Goal: Task Accomplishment & Management: Manage account settings

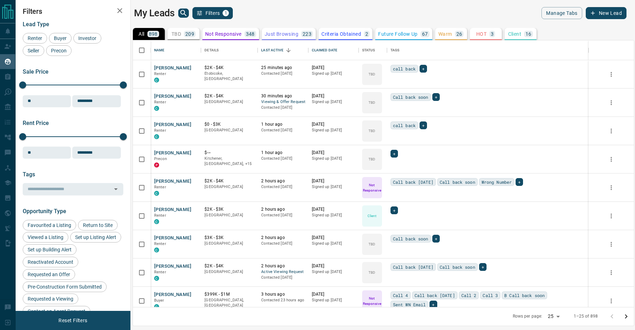
scroll to position [267, 501]
click at [53, 33] on div "Buyer" at bounding box center [60, 38] width 23 height 11
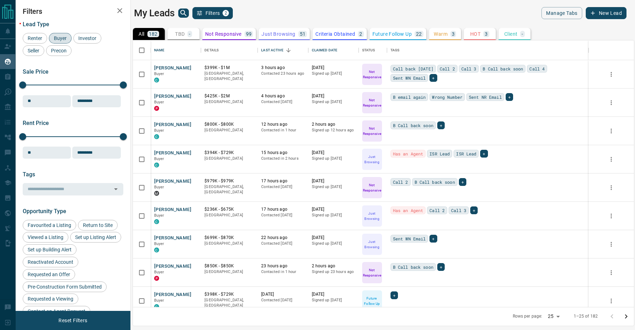
click at [445, 33] on p "Warm" at bounding box center [441, 34] width 14 height 5
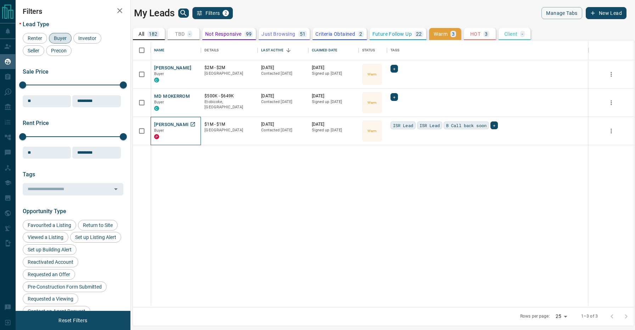
click at [175, 128] on p "Buyer" at bounding box center [175, 131] width 43 height 6
click at [174, 124] on button "[PERSON_NAME]" at bounding box center [172, 125] width 37 height 7
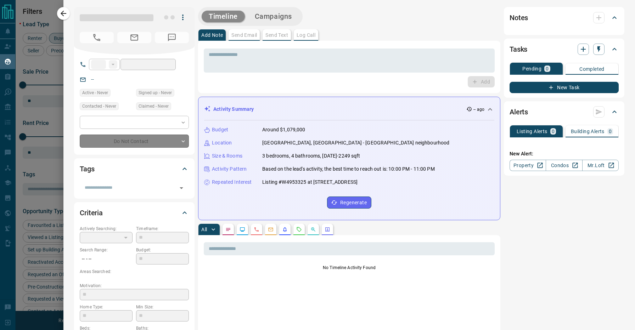
type input "**"
type input "**********"
type input "*"
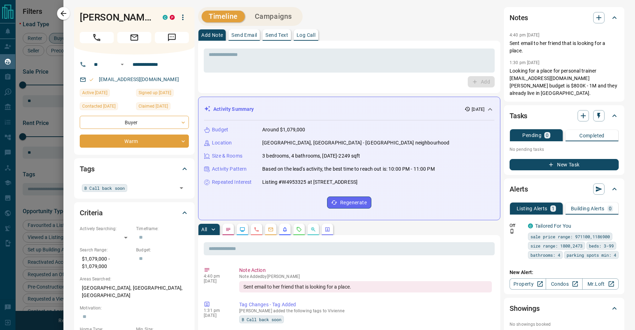
click at [360, 23] on div "Timeline Campaigns" at bounding box center [349, 16] width 302 height 19
click at [389, 227] on div "All" at bounding box center [349, 229] width 302 height 11
click at [360, 226] on div "All" at bounding box center [349, 229] width 302 height 11
click at [156, 183] on div "B Call back soon ​" at bounding box center [134, 188] width 109 height 12
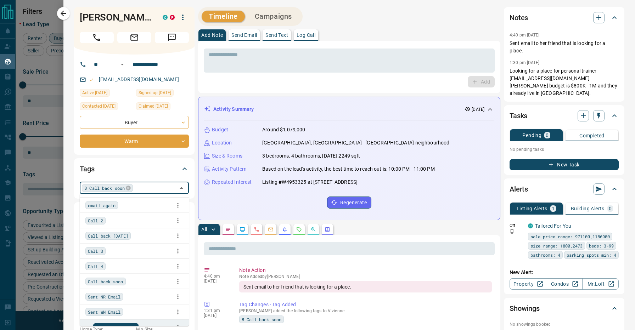
scroll to position [43, 0]
click at [292, 56] on textarea at bounding box center [349, 61] width 281 height 18
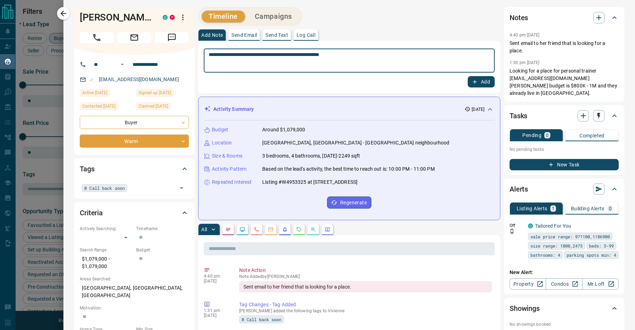
type textarea "**********"
click at [479, 80] on button "Add" at bounding box center [481, 81] width 27 height 11
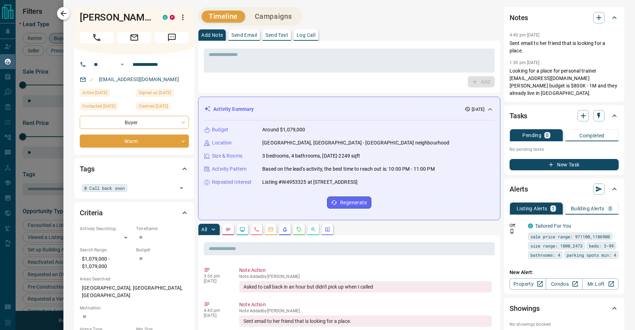
click at [67, 12] on icon "button" at bounding box center [63, 13] width 9 height 9
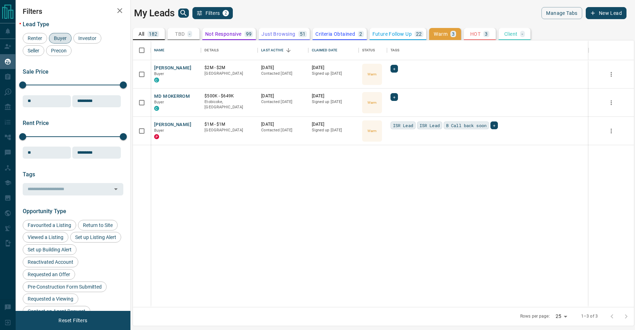
click at [152, 33] on p "182" at bounding box center [153, 34] width 9 height 5
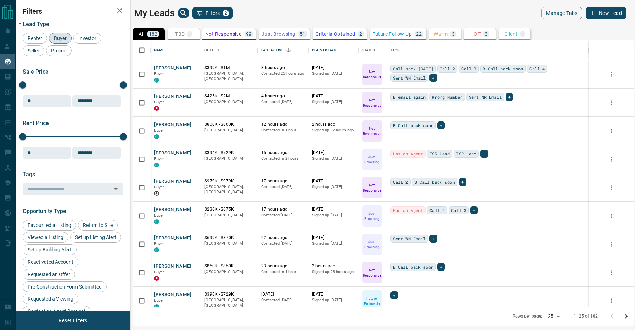
click at [276, 15] on div "My Leads Filters 2" at bounding box center [257, 13] width 246 height 12
click at [276, 12] on div "My Leads Filters 2" at bounding box center [257, 13] width 246 height 12
click at [268, 10] on div "My Leads Filters 2" at bounding box center [257, 13] width 246 height 12
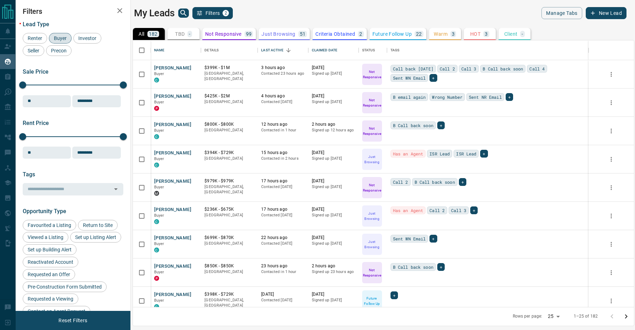
click at [268, 10] on div "My Leads Filters 2" at bounding box center [257, 13] width 246 height 12
click at [55, 38] on span "Buyer" at bounding box center [60, 38] width 18 height 6
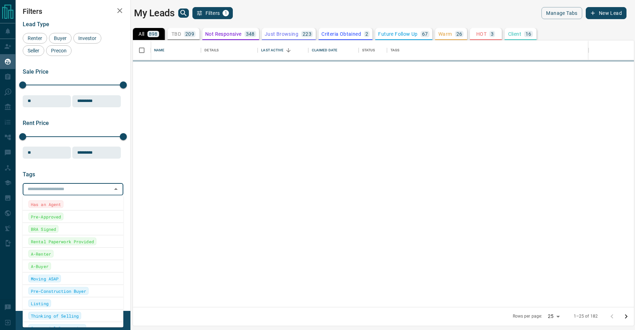
click at [67, 193] on input "text" at bounding box center [67, 189] width 85 height 8
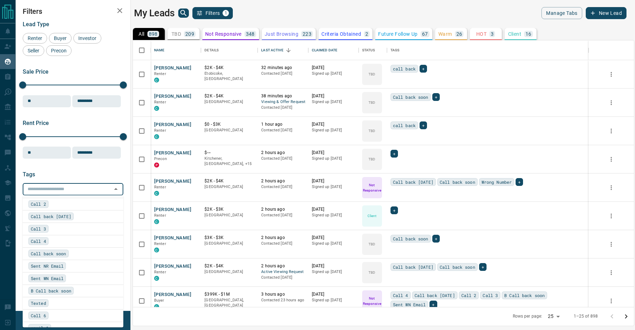
scroll to position [581, 0]
click at [64, 216] on span "Call back [DATE]" at bounding box center [51, 218] width 40 height 7
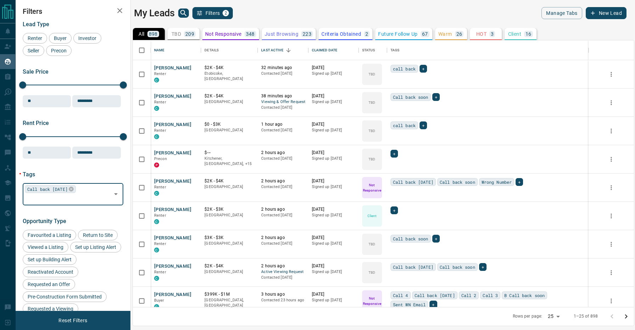
click at [294, 12] on div "My Leads Filters 2" at bounding box center [257, 13] width 246 height 12
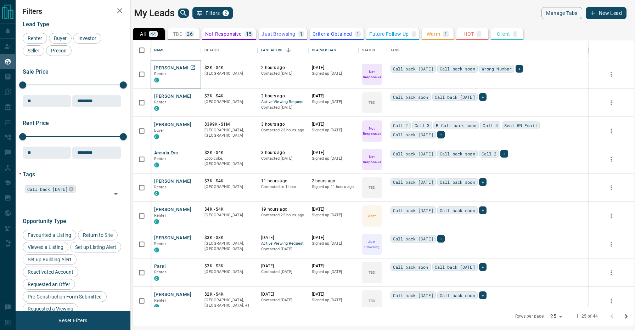
click at [174, 68] on button "[PERSON_NAME]" at bounding box center [172, 68] width 37 height 7
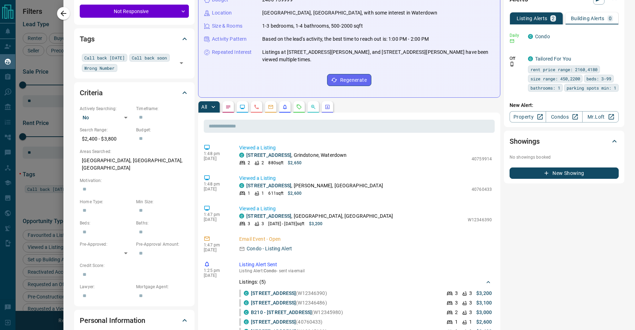
scroll to position [186, 0]
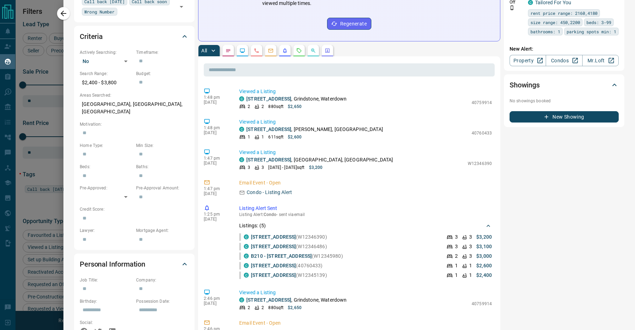
click at [28, 189] on div at bounding box center [317, 165] width 635 height 330
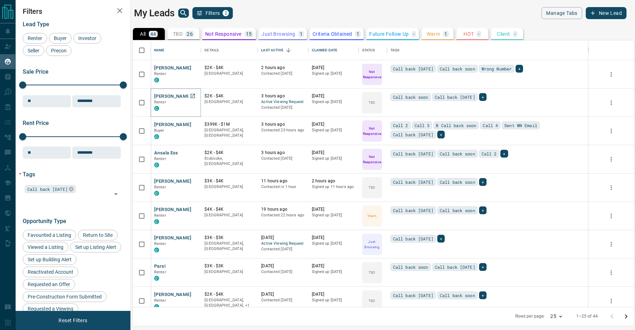
click at [165, 96] on button "[PERSON_NAME]" at bounding box center [172, 96] width 37 height 7
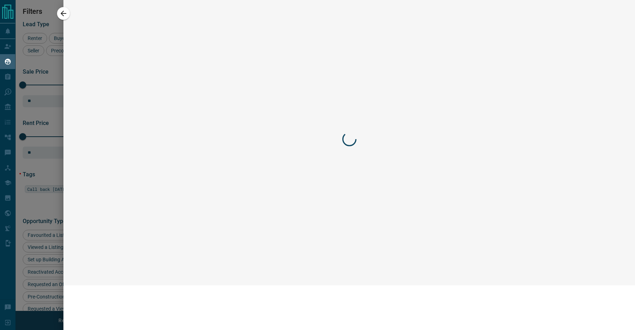
click at [165, 96] on div at bounding box center [317, 165] width 635 height 330
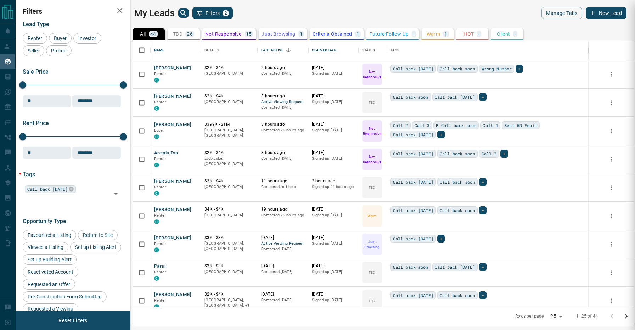
click at [165, 96] on div at bounding box center [317, 165] width 635 height 330
click at [165, 96] on button "[PERSON_NAME]" at bounding box center [172, 96] width 37 height 7
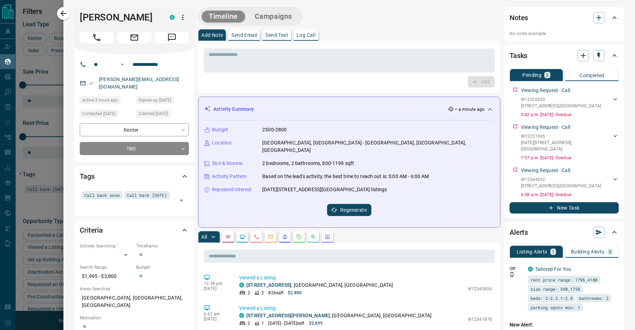
scroll to position [0, 0]
click at [90, 18] on h1 "[PERSON_NAME]" at bounding box center [119, 17] width 79 height 11
click at [147, 63] on input "**********" at bounding box center [157, 64] width 55 height 11
click at [364, 30] on div "Add Note Send Email Send Text Log Call" at bounding box center [349, 34] width 302 height 11
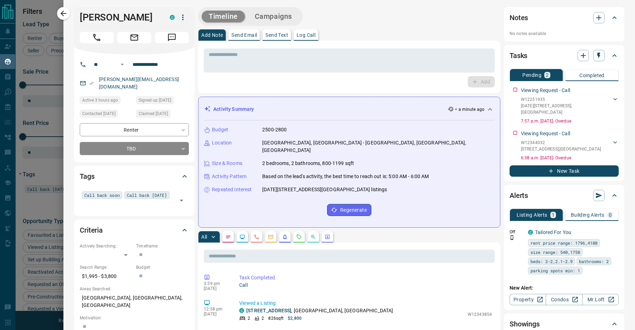
click at [359, 22] on div "Timeline Campaigns" at bounding box center [349, 16] width 302 height 19
drag, startPoint x: 129, startPoint y: 20, endPoint x: 78, endPoint y: 19, distance: 51.7
click at [78, 19] on div "[PERSON_NAME]" at bounding box center [134, 30] width 120 height 47
copy h1 "[PERSON_NAME]"
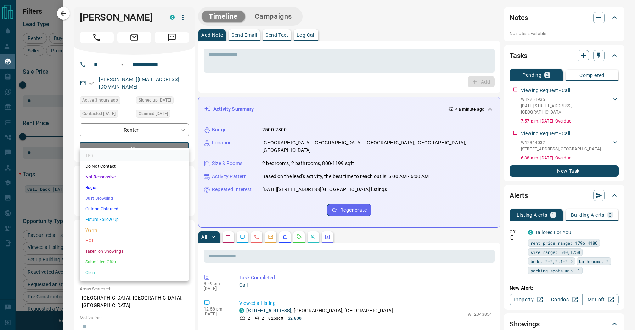
click at [141, 146] on body "Lead Transfers Claim Leads My Leads Tasks Opportunities Deals Campaigns Automat…" at bounding box center [317, 160] width 635 height 321
click at [124, 175] on li "Not Responsive" at bounding box center [134, 177] width 109 height 11
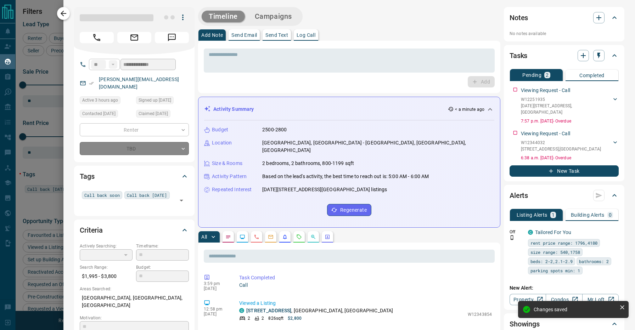
click at [63, 15] on icon "button" at bounding box center [64, 14] width 6 height 6
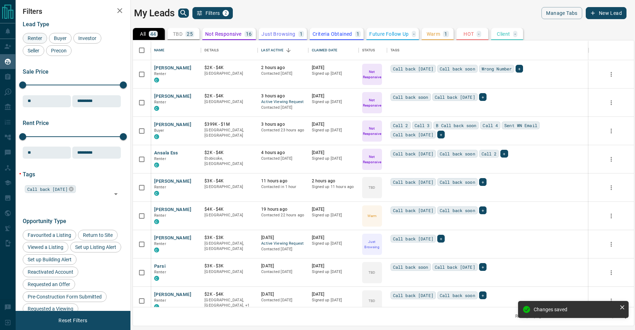
click at [37, 39] on span "Renter" at bounding box center [34, 38] width 19 height 6
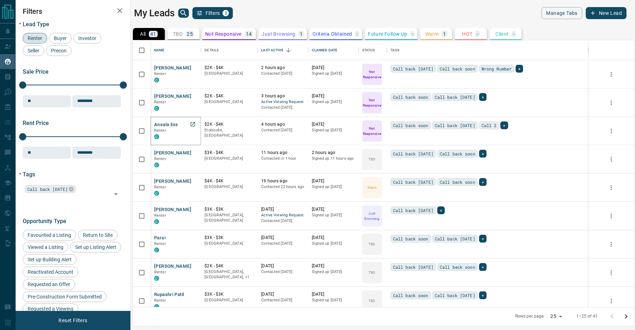
click at [170, 124] on button "Ansala Ess" at bounding box center [166, 125] width 24 height 7
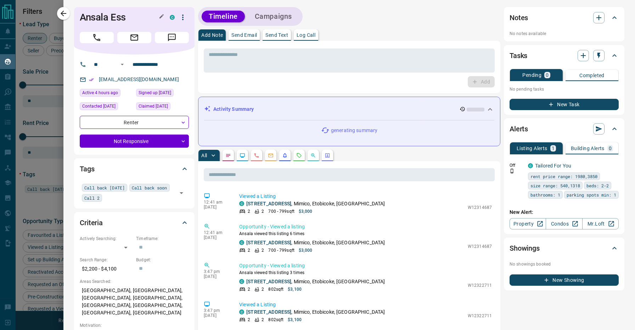
click at [92, 14] on h1 "Ansala Ess" at bounding box center [119, 17] width 79 height 11
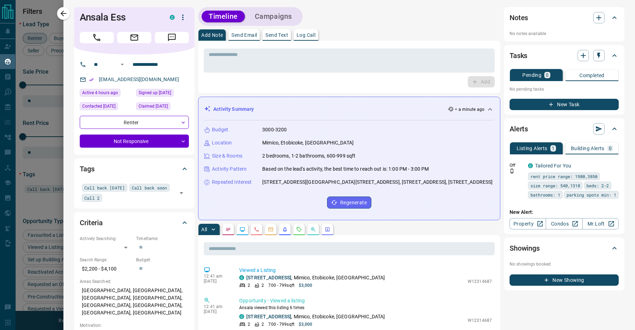
drag, startPoint x: 81, startPoint y: 17, endPoint x: 140, endPoint y: 17, distance: 59.5
click at [140, 17] on h1 "Ansala Ess" at bounding box center [119, 17] width 79 height 11
copy h1 "Ansala Ess"
click at [336, 13] on div "Timeline Campaigns" at bounding box center [349, 16] width 302 height 19
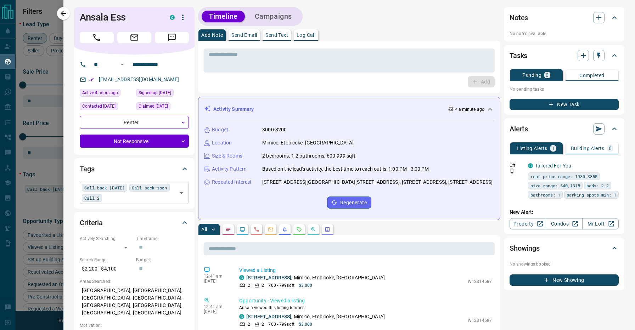
click at [156, 198] on div "Call back [DATE] Call back soon Call 2 ​" at bounding box center [134, 193] width 109 height 22
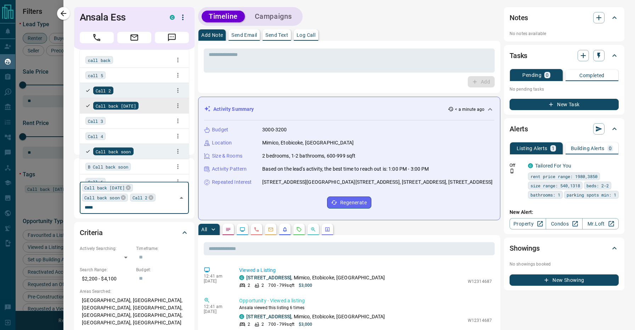
type input "******"
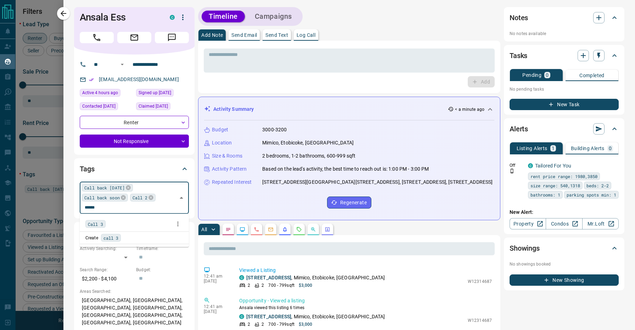
click at [139, 236] on div "Create call 3" at bounding box center [134, 238] width 98 height 8
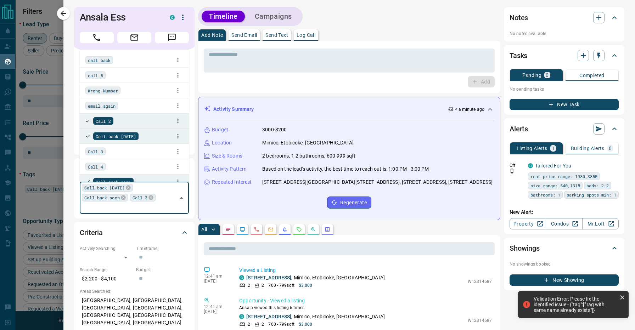
click at [124, 154] on div "Call 3" at bounding box center [134, 151] width 98 height 11
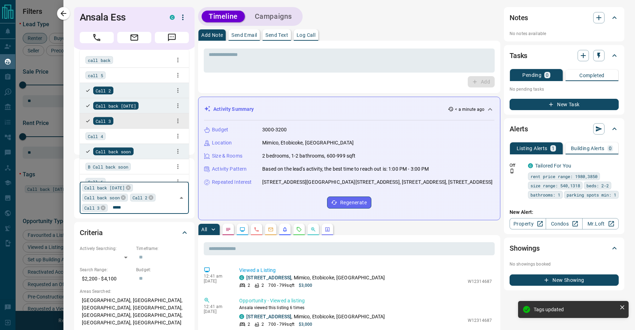
type input "******"
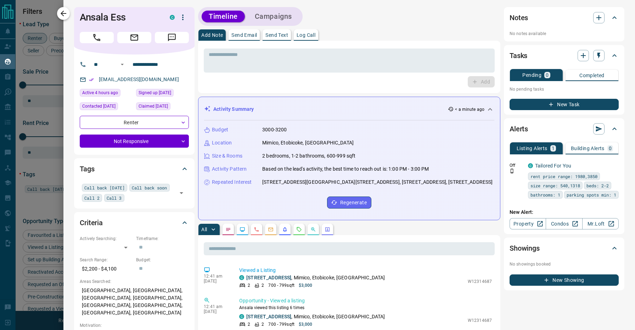
click at [68, 16] on icon "button" at bounding box center [63, 13] width 9 height 9
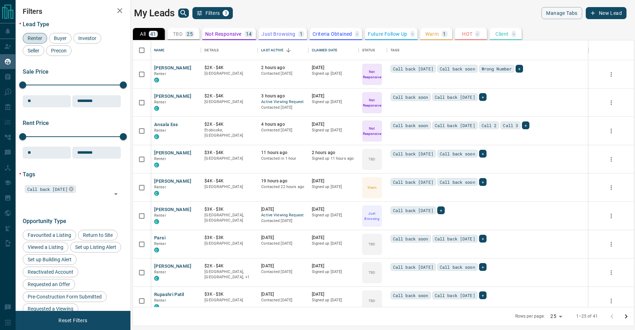
click at [254, 13] on div "My Leads Filters 3" at bounding box center [257, 13] width 246 height 12
click at [162, 153] on button "[PERSON_NAME]" at bounding box center [172, 153] width 37 height 7
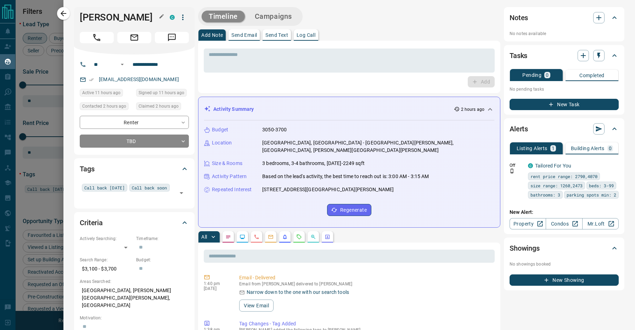
click at [97, 16] on h1 "[PERSON_NAME]" at bounding box center [119, 17] width 79 height 11
drag, startPoint x: 144, startPoint y: 18, endPoint x: 75, endPoint y: 17, distance: 69.4
click at [75, 17] on div "[PERSON_NAME]" at bounding box center [134, 30] width 120 height 47
copy h1 "[PERSON_NAME]"
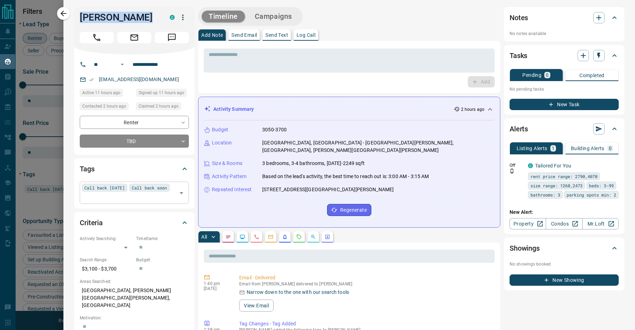
click at [146, 198] on input "text" at bounding box center [128, 198] width 93 height 8
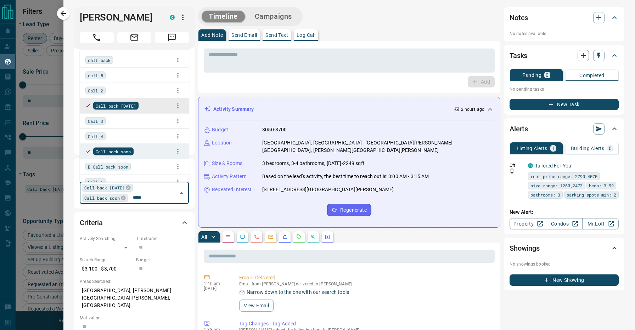
type input "******"
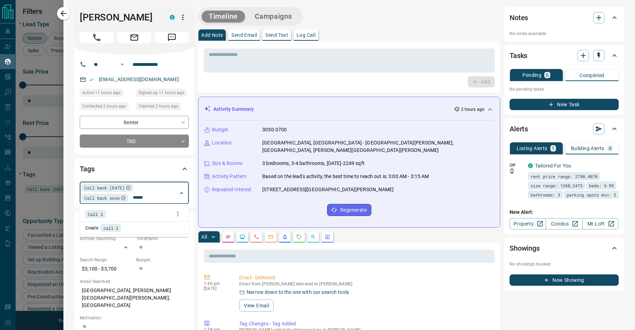
click at [130, 226] on div "Create call 2" at bounding box center [134, 228] width 98 height 8
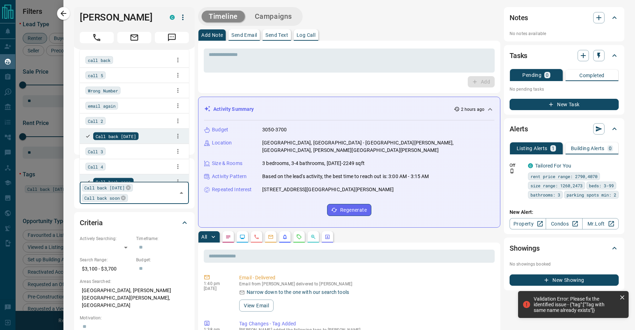
click at [340, 15] on div "Timeline Campaigns" at bounding box center [349, 16] width 302 height 19
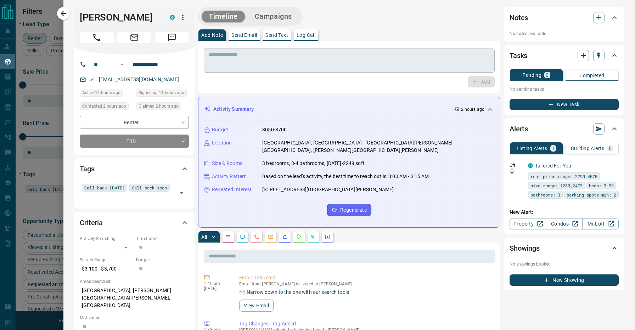
click at [300, 61] on textarea at bounding box center [349, 61] width 281 height 18
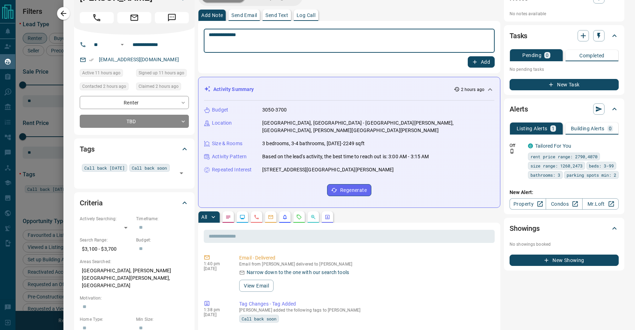
scroll to position [6, 0]
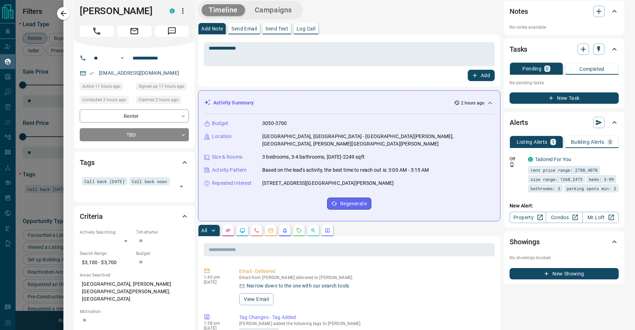
click at [398, 225] on div "All" at bounding box center [349, 230] width 302 height 11
click at [383, 225] on div "All" at bounding box center [349, 230] width 302 height 11
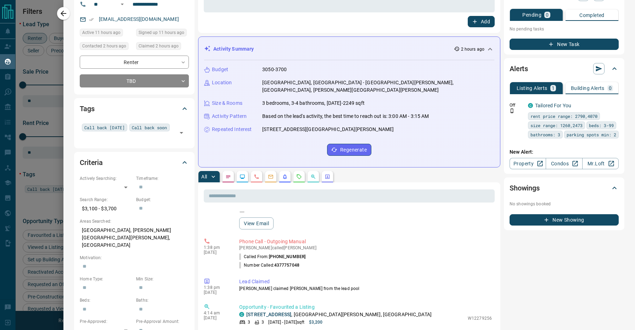
scroll to position [185, 0]
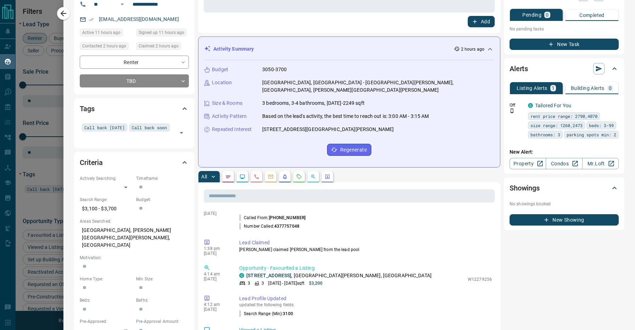
click at [373, 171] on div "All" at bounding box center [349, 176] width 302 height 11
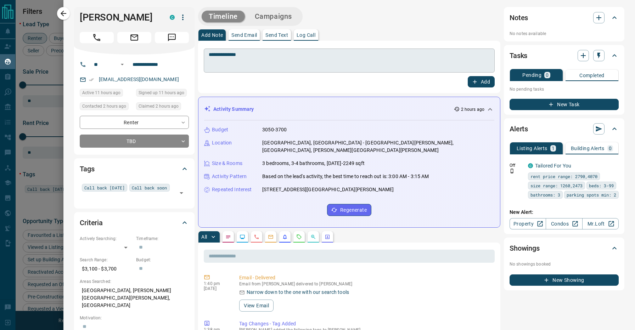
scroll to position [0, 0]
click at [330, 32] on div "Add Note Send Email Send Text Log Call" at bounding box center [349, 34] width 302 height 11
click at [338, 30] on div "Add Note Send Email Send Text Log Call" at bounding box center [349, 34] width 302 height 11
click at [347, 30] on div "Add Note Send Email Send Text Log Call" at bounding box center [349, 34] width 302 height 11
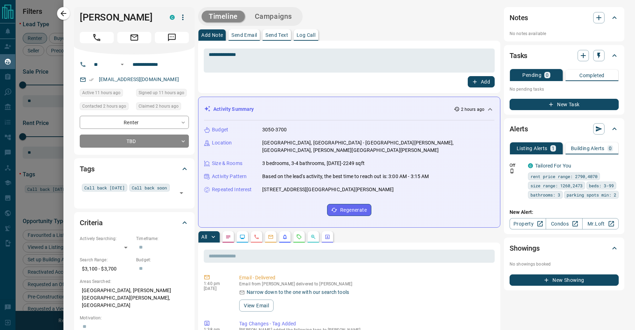
click at [348, 30] on div "Add Note Send Email Send Text Log Call" at bounding box center [349, 34] width 302 height 11
click at [348, 231] on div "All" at bounding box center [349, 236] width 302 height 11
click at [375, 231] on div "All" at bounding box center [349, 236] width 302 height 11
click at [358, 23] on div "Timeline Campaigns" at bounding box center [349, 16] width 302 height 19
click at [308, 11] on div "Timeline Campaigns" at bounding box center [349, 16] width 302 height 19
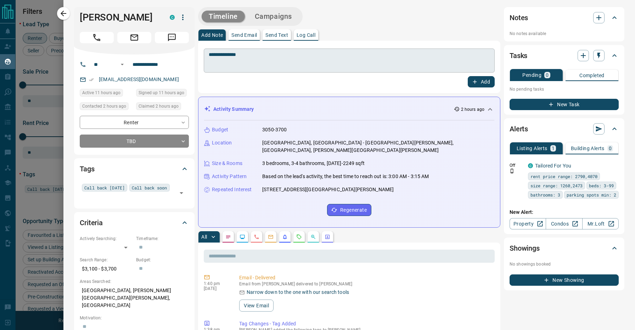
click at [290, 58] on textarea "**********" at bounding box center [349, 61] width 281 height 18
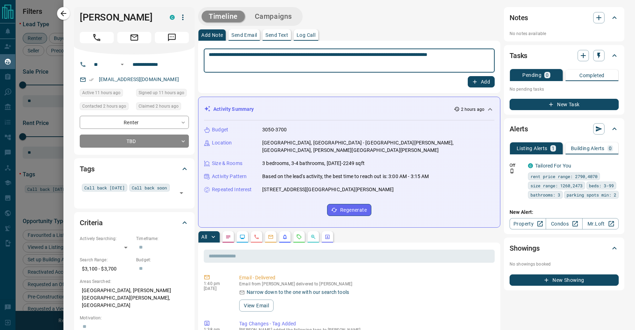
type textarea "**********"
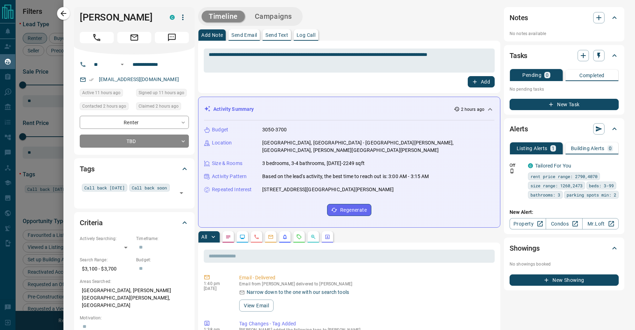
drag, startPoint x: 319, startPoint y: 63, endPoint x: 398, endPoint y: 27, distance: 87.1
click at [480, 81] on button "Add" at bounding box center [481, 81] width 27 height 11
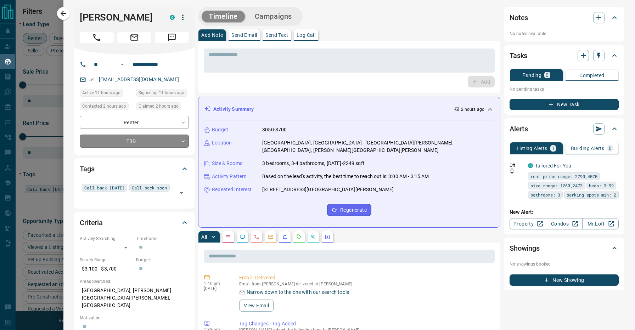
click at [139, 138] on body "Lead Transfers Claim Leads My Leads Tasks Opportunities Deals Campaigns Automat…" at bounding box center [317, 160] width 635 height 321
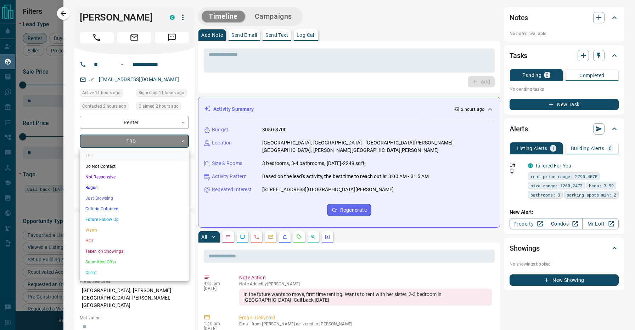
click at [113, 219] on li "Future Follow Up" at bounding box center [134, 219] width 109 height 11
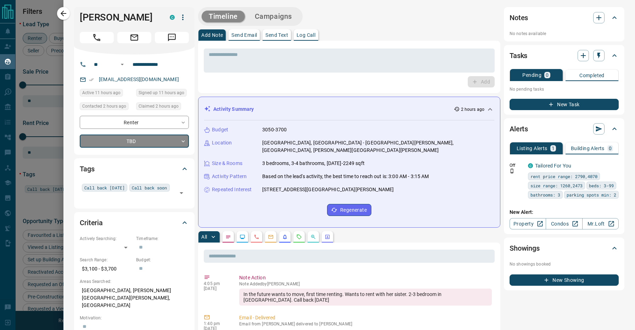
type input "*"
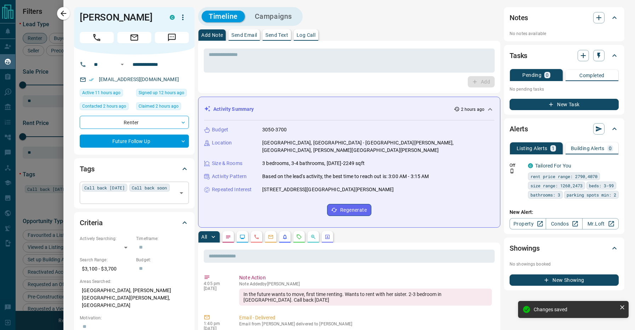
click at [154, 189] on div "Call back [DATE] Call back soon ​" at bounding box center [134, 193] width 109 height 22
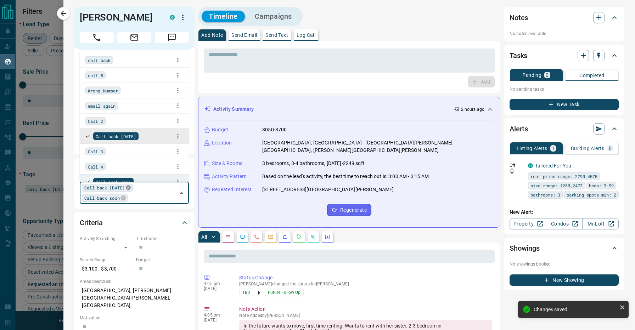
click at [130, 187] on icon at bounding box center [128, 188] width 5 height 5
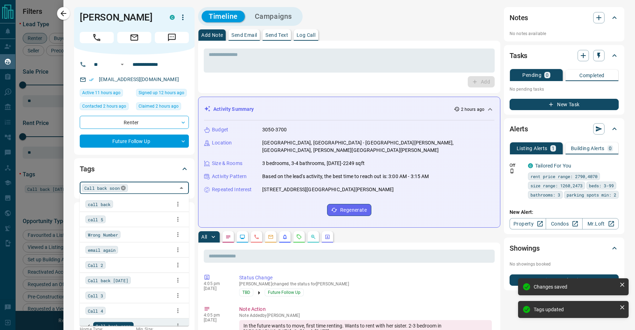
click at [125, 189] on icon at bounding box center [123, 188] width 5 height 5
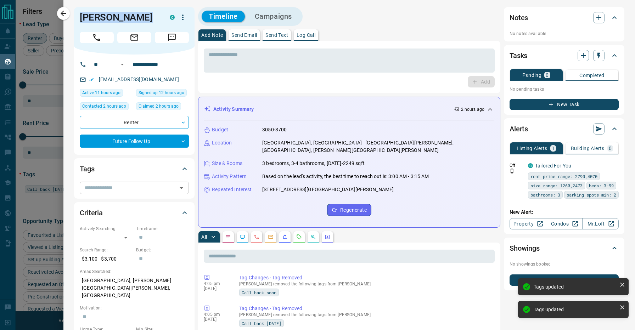
drag, startPoint x: 142, startPoint y: 17, endPoint x: 77, endPoint y: 17, distance: 65.9
click at [77, 17] on div "[PERSON_NAME]" at bounding box center [134, 30] width 120 height 47
copy h1 "[PERSON_NAME]"
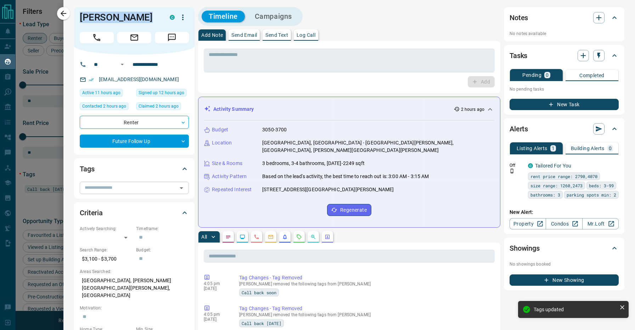
drag, startPoint x: 166, startPoint y: 81, endPoint x: 97, endPoint y: 81, distance: 69.1
click at [97, 81] on p "[EMAIL_ADDRESS][DOMAIN_NAME]" at bounding box center [139, 80] width 84 height 12
copy link "[EMAIL_ADDRESS][DOMAIN_NAME]"
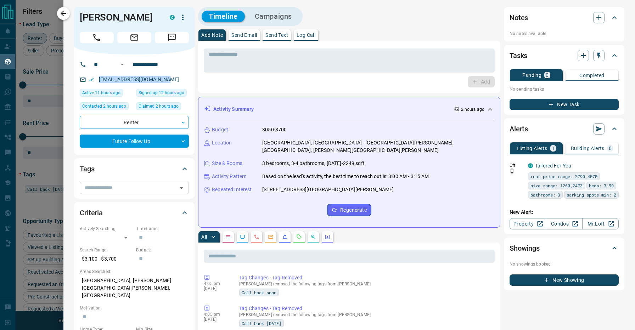
click at [64, 11] on icon "button" at bounding box center [63, 13] width 9 height 9
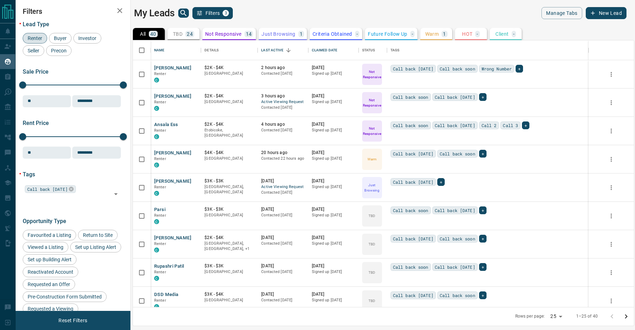
click at [37, 36] on span "Renter" at bounding box center [34, 38] width 19 height 6
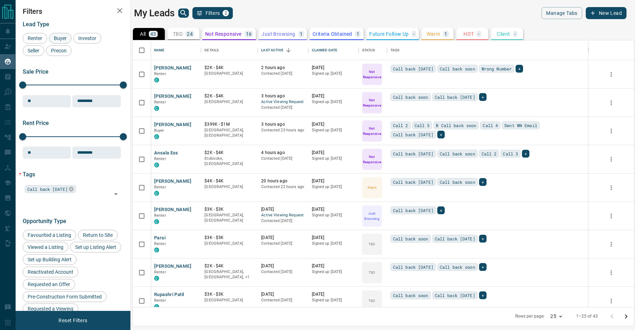
click at [64, 36] on span "Buyer" at bounding box center [60, 38] width 18 height 6
click at [435, 36] on p "Warm" at bounding box center [434, 34] width 14 height 5
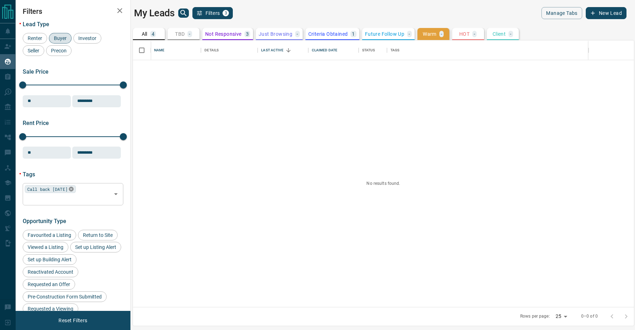
click at [73, 191] on icon at bounding box center [71, 189] width 5 height 5
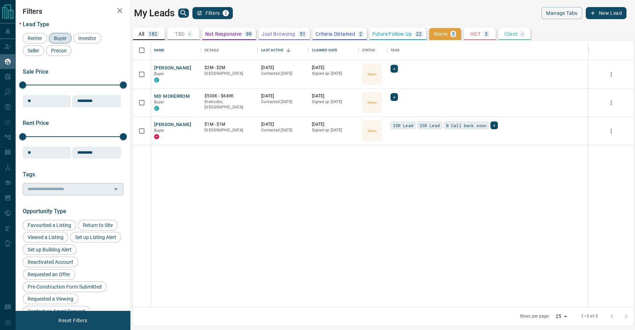
click at [266, 9] on div "My Leads Filters 2" at bounding box center [257, 13] width 246 height 12
click at [392, 32] on p "Future Follow Up" at bounding box center [391, 34] width 39 height 5
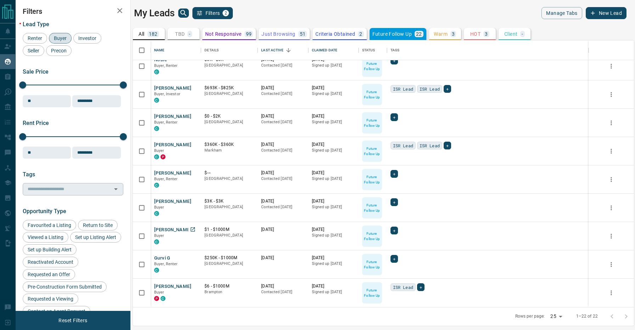
scroll to position [377, 0]
click at [184, 13] on icon "search button" at bounding box center [183, 13] width 6 height 6
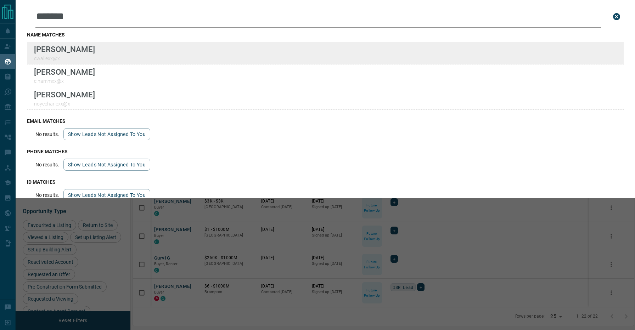
type input "*******"
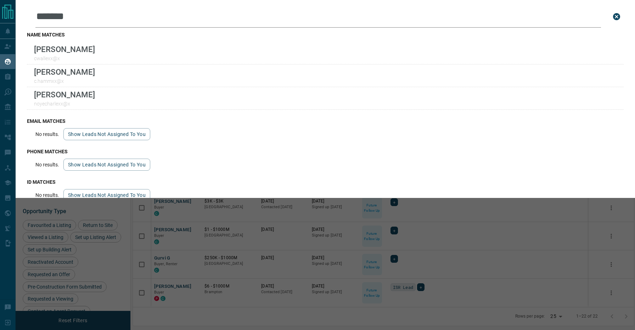
click at [186, 207] on div "Leads Search Bar ******* Search for a lead by name, email, phone, or id name ma…" at bounding box center [333, 165] width 635 height 330
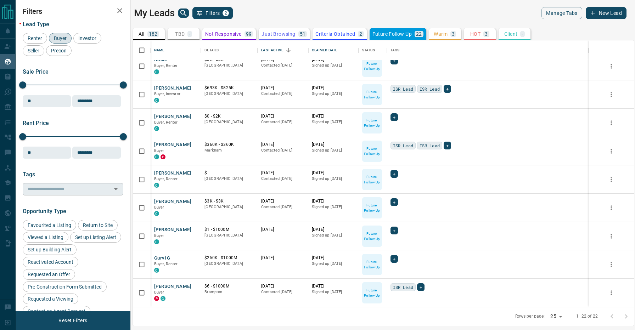
click at [72, 189] on input "text" at bounding box center [67, 189] width 85 height 8
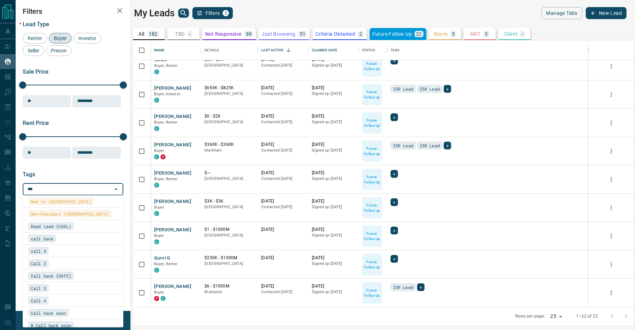
scroll to position [0, 0]
type input "****"
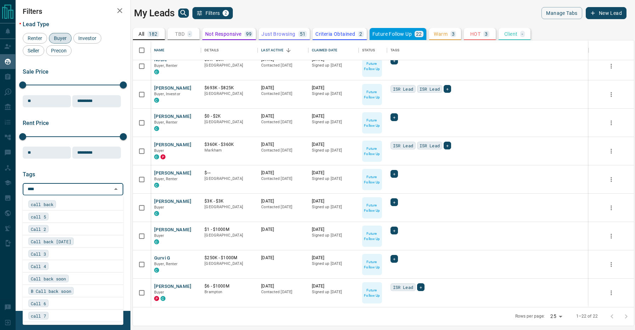
click at [81, 242] on div "Call back [DATE]" at bounding box center [72, 242] width 89 height 8
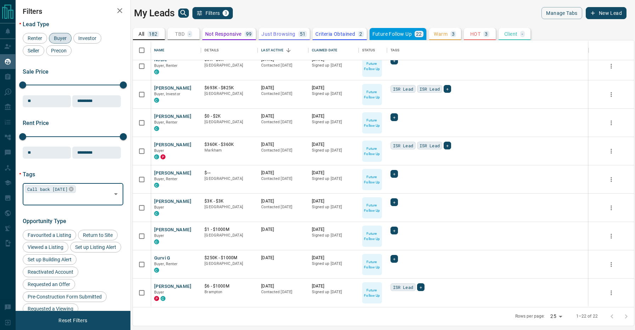
click at [61, 39] on span "Buyer" at bounding box center [60, 38] width 18 height 6
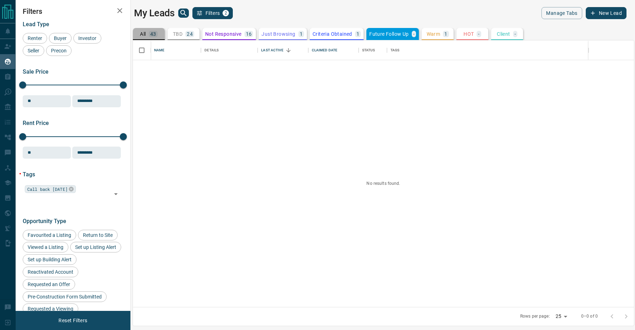
click at [153, 33] on p "43" at bounding box center [153, 34] width 6 height 5
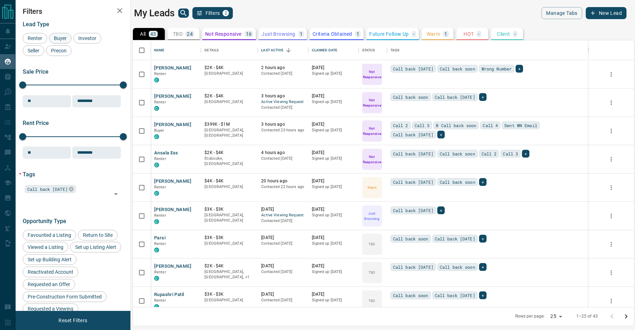
click at [56, 37] on span "Buyer" at bounding box center [60, 38] width 18 height 6
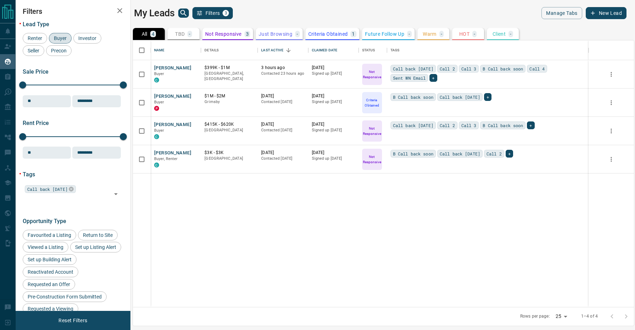
click at [52, 40] on span "Buyer" at bounding box center [60, 38] width 18 height 6
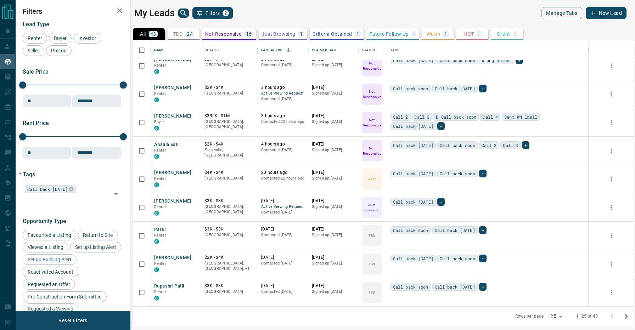
scroll to position [12, 0]
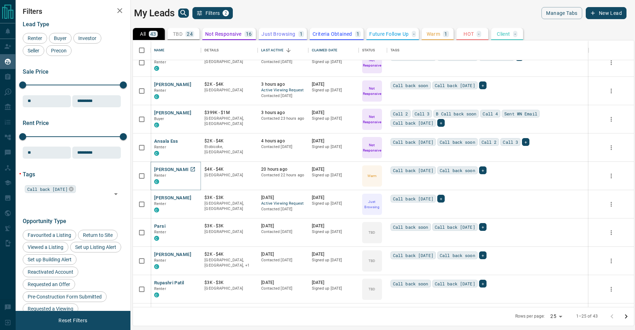
click at [167, 171] on button "[PERSON_NAME]" at bounding box center [172, 170] width 37 height 7
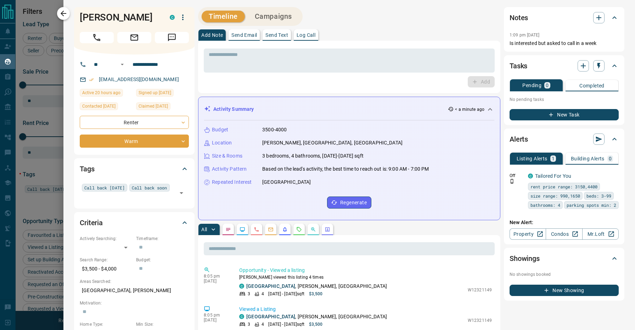
click at [66, 16] on icon "button" at bounding box center [63, 13] width 9 height 9
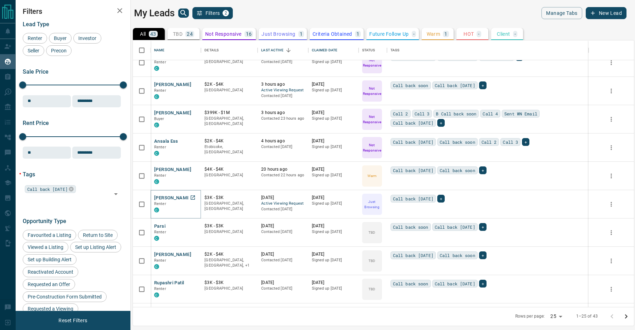
click at [171, 199] on button "[PERSON_NAME]" at bounding box center [172, 198] width 37 height 7
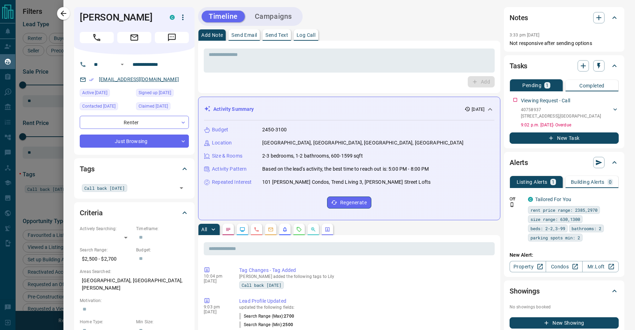
scroll to position [0, 0]
drag, startPoint x: 165, startPoint y: 80, endPoint x: 90, endPoint y: 80, distance: 75.5
click at [90, 80] on div "[EMAIL_ADDRESS][DOMAIN_NAME]" at bounding box center [134, 80] width 109 height 12
copy link "[EMAIL_ADDRESS][DOMAIN_NAME]"
click at [344, 19] on div "Timeline Campaigns" at bounding box center [349, 16] width 302 height 19
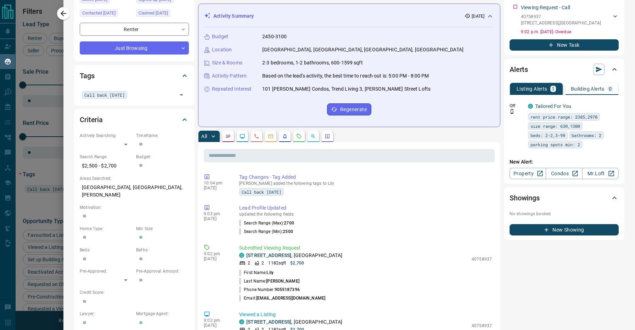
scroll to position [107, 0]
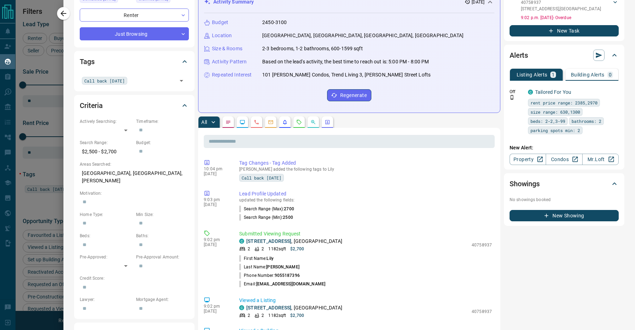
click at [385, 119] on div "All" at bounding box center [349, 122] width 302 height 11
click at [395, 117] on div "All" at bounding box center [349, 122] width 302 height 11
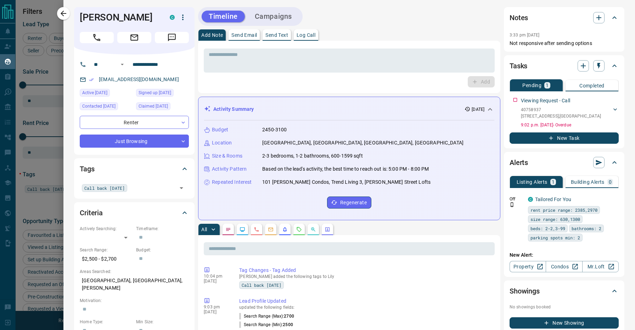
scroll to position [0, 0]
click at [156, 184] on input "text" at bounding box center [152, 188] width 46 height 8
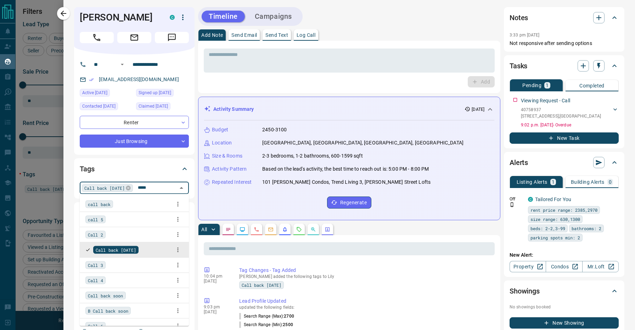
type input "******"
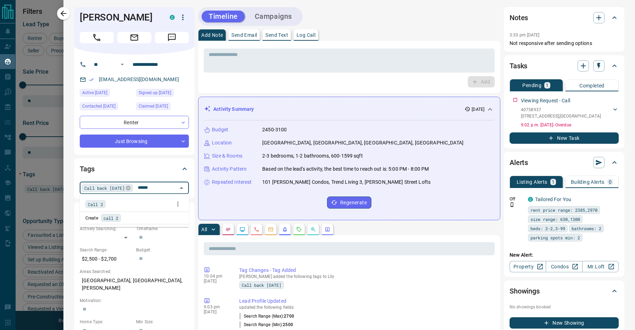
click at [140, 217] on div "Create call 2" at bounding box center [134, 218] width 98 height 8
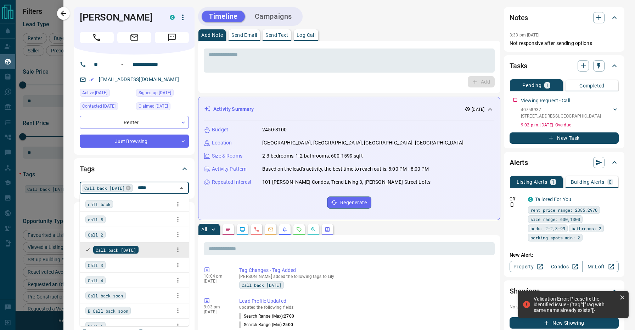
type input "******"
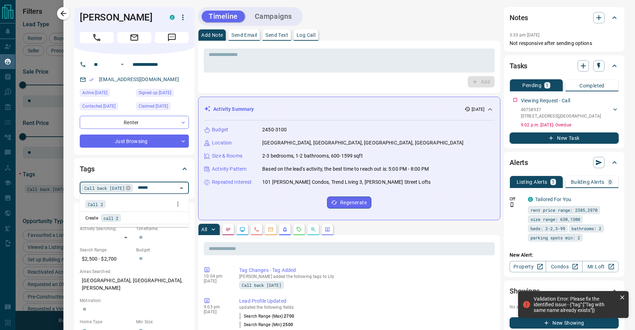
click at [131, 209] on div "Call 2" at bounding box center [134, 204] width 98 height 11
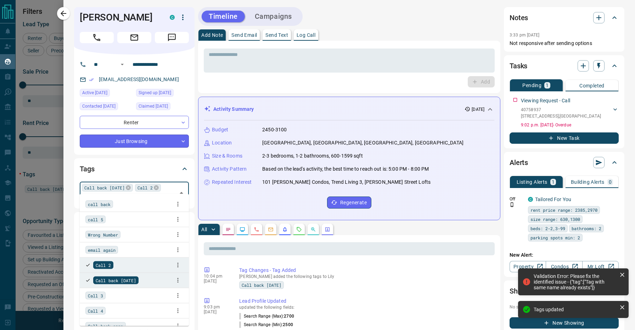
click at [133, 288] on li "Call 3" at bounding box center [134, 295] width 109 height 15
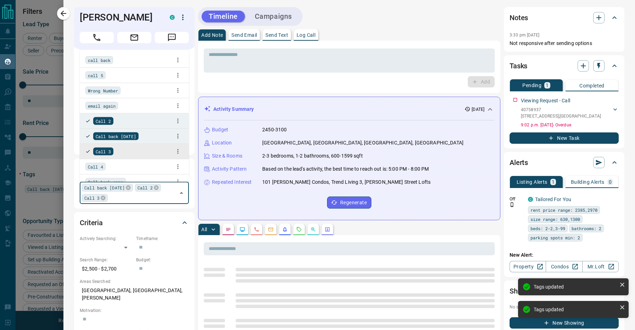
click at [90, 150] on icon at bounding box center [87, 151] width 5 height 5
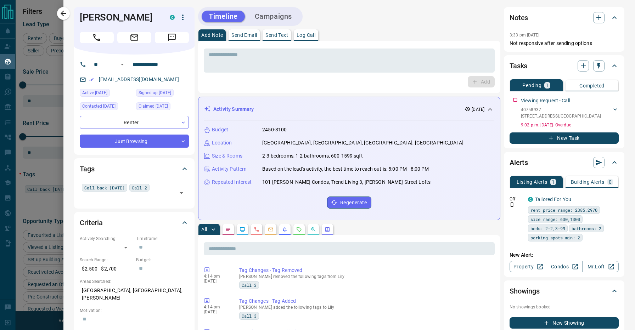
click at [128, 143] on body "Lead Transfers Claim Leads My Leads Tasks Opportunities Deals Campaigns Automat…" at bounding box center [317, 160] width 635 height 321
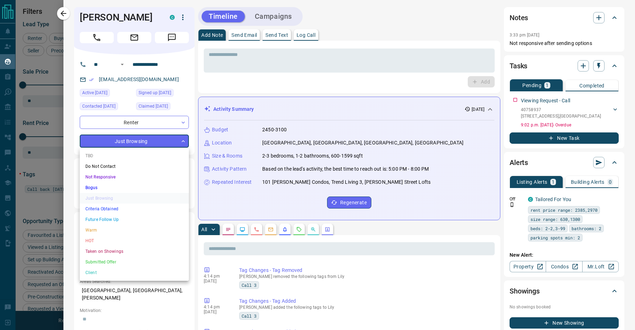
click at [108, 177] on li "Not Responsive" at bounding box center [134, 177] width 109 height 11
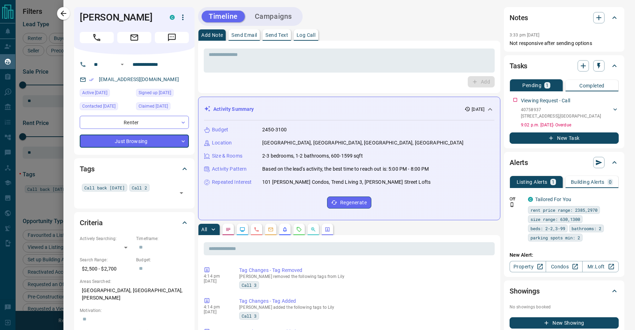
type input "*"
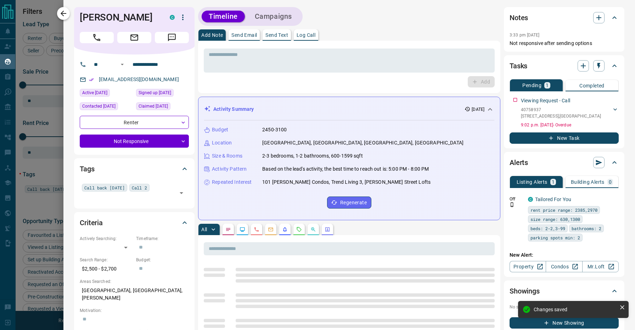
click at [67, 16] on icon "button" at bounding box center [63, 13] width 9 height 9
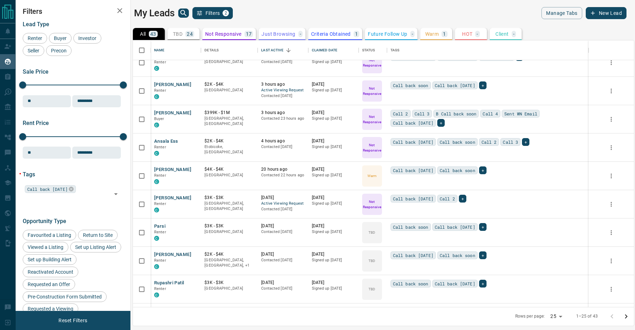
click at [275, 10] on div "My Leads Filters 2" at bounding box center [257, 13] width 246 height 12
click at [275, 14] on div "My Leads Filters 2" at bounding box center [257, 13] width 246 height 12
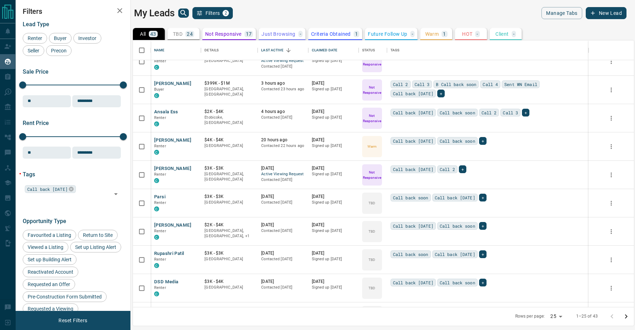
scroll to position [41, 0]
click at [159, 195] on button "Parsi" at bounding box center [159, 196] width 11 height 7
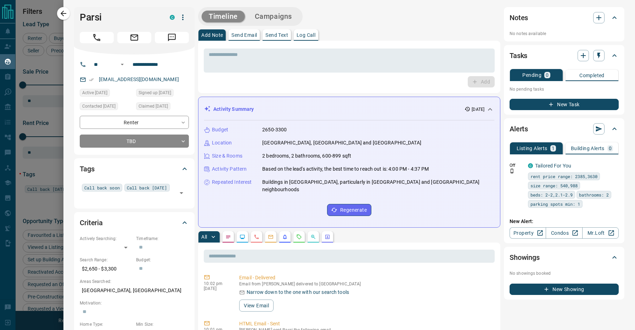
scroll to position [0, 0]
click at [141, 191] on div "Call back soon Call back [DATE] ​" at bounding box center [134, 193] width 109 height 22
type input "*****"
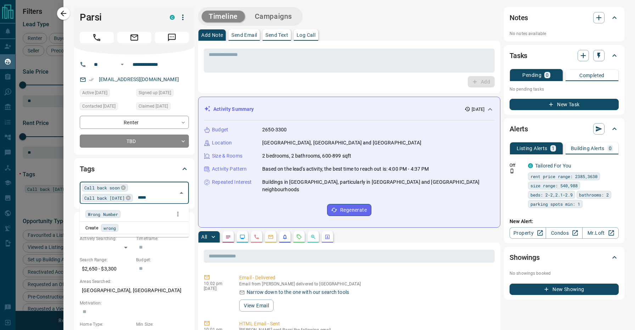
click at [128, 213] on div "Wrong Number" at bounding box center [134, 214] width 98 height 11
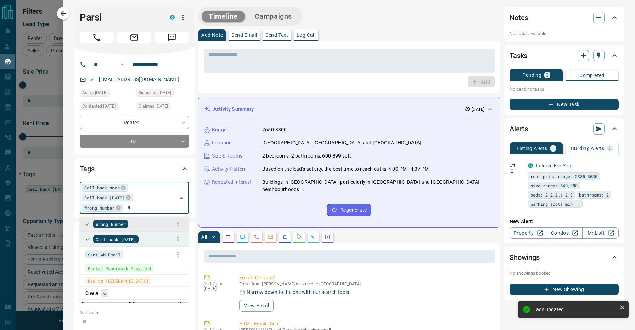
type input "**"
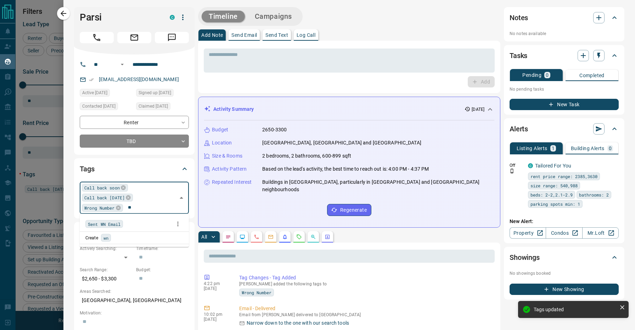
click at [129, 224] on div "Sent WN Email" at bounding box center [134, 224] width 98 height 11
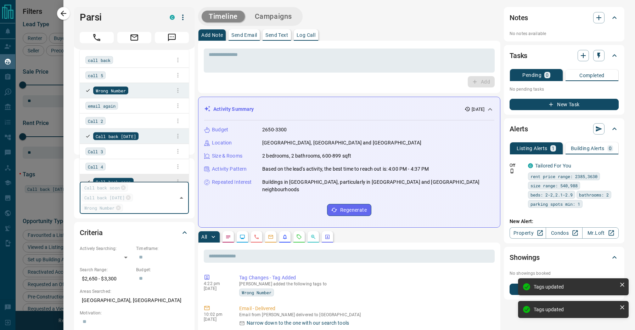
scroll to position [7, 0]
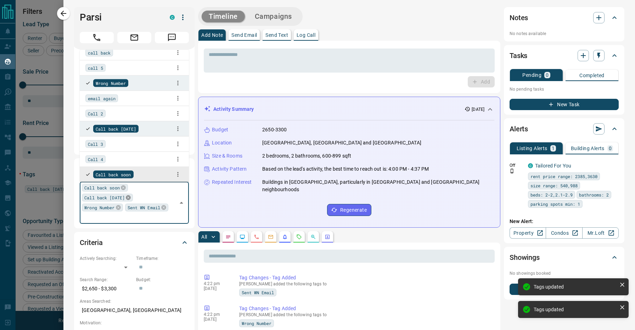
click at [131, 198] on icon at bounding box center [128, 198] width 6 height 6
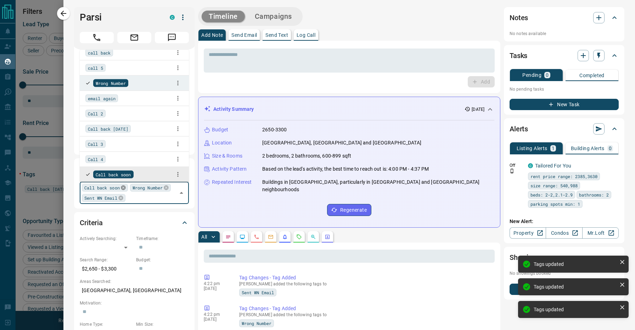
click at [123, 187] on icon at bounding box center [123, 188] width 6 height 6
click at [272, 34] on p "Send Text" at bounding box center [276, 35] width 23 height 5
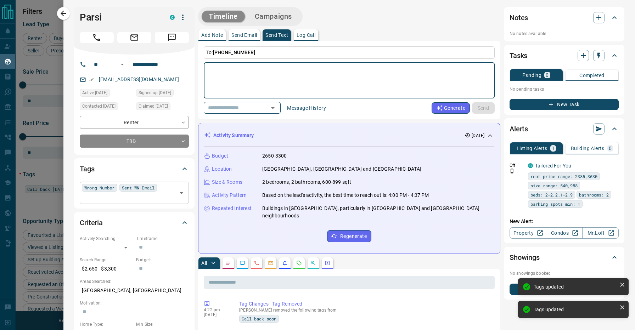
click at [251, 33] on p "Send Email" at bounding box center [244, 35] width 26 height 5
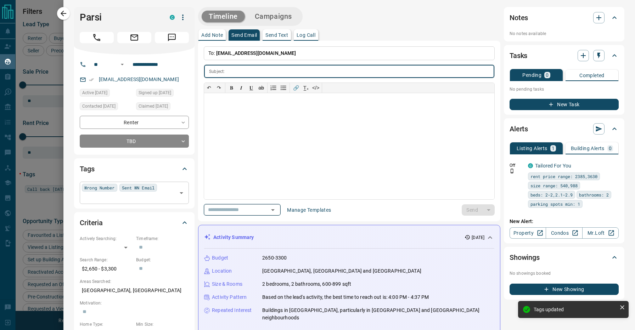
click at [259, 206] on input "text" at bounding box center [232, 210] width 54 height 9
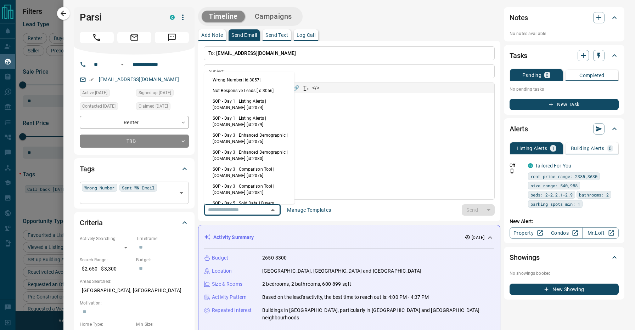
click at [243, 81] on li "Wrong Number [id:3057]" at bounding box center [249, 80] width 90 height 11
type input "**********"
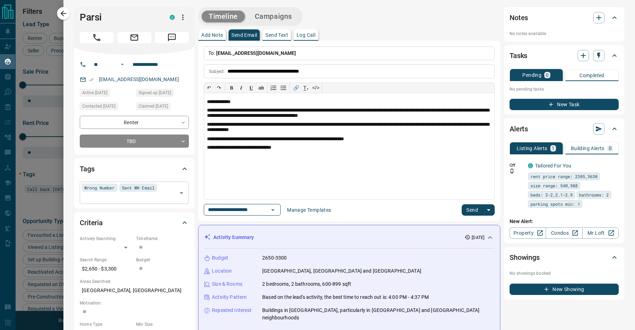
click at [468, 211] on button "Send" at bounding box center [472, 209] width 21 height 11
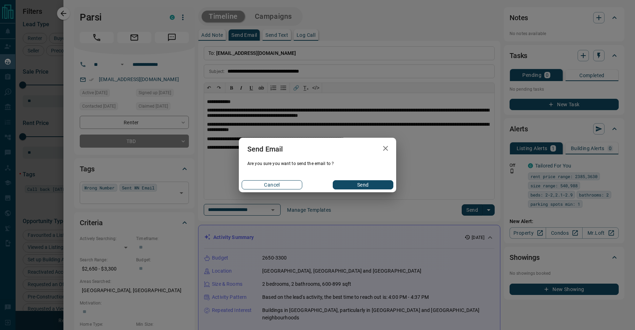
click at [285, 183] on button "Cancel" at bounding box center [272, 184] width 61 height 9
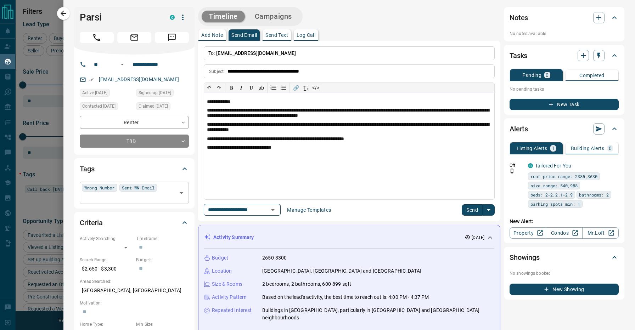
click at [225, 102] on p "**********" at bounding box center [349, 102] width 285 height 6
click at [471, 207] on button "Send" at bounding box center [472, 209] width 21 height 11
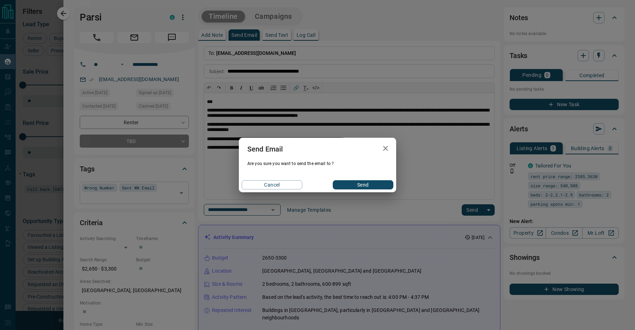
click at [329, 182] on div "Cancel Send" at bounding box center [317, 185] width 157 height 15
click at [341, 184] on button "Send" at bounding box center [363, 184] width 61 height 9
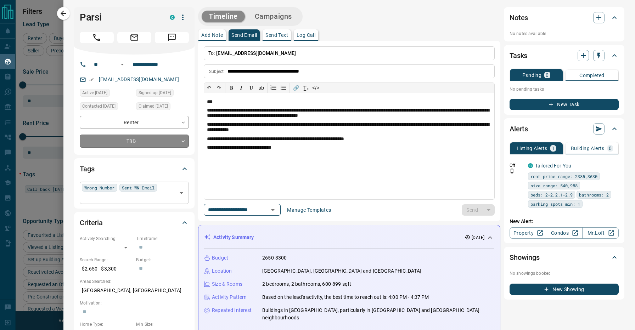
click at [153, 145] on body "Lead Transfers Claim Leads My Leads Tasks Opportunities Deals Campaigns Automat…" at bounding box center [317, 160] width 635 height 321
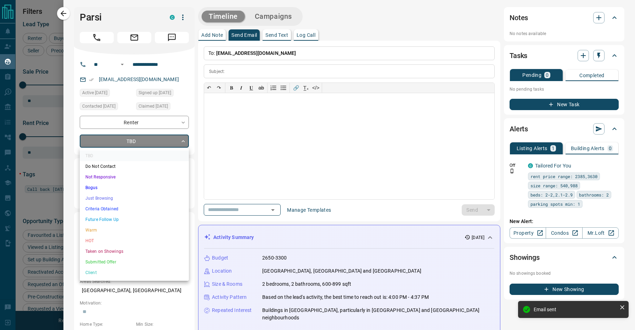
click at [139, 175] on li "Not Responsive" at bounding box center [134, 177] width 109 height 11
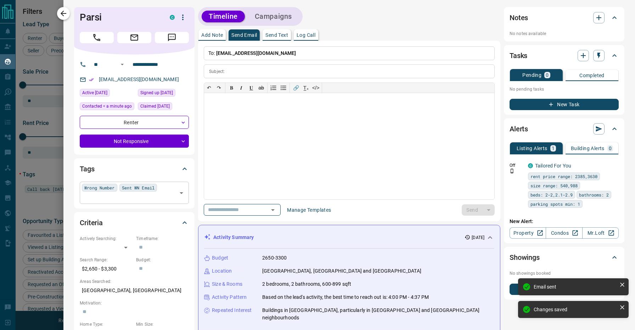
type input "*"
click at [68, 11] on icon "button" at bounding box center [63, 13] width 9 height 9
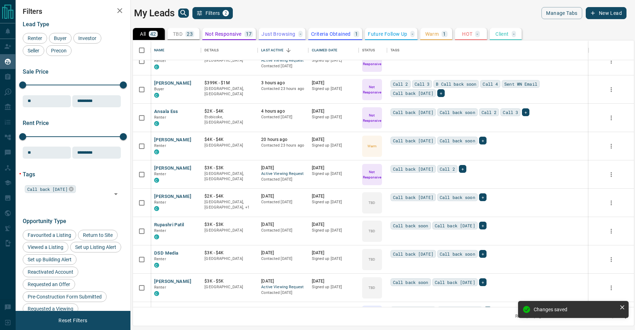
click at [283, 13] on div "My Leads Filters 2" at bounding box center [257, 13] width 246 height 12
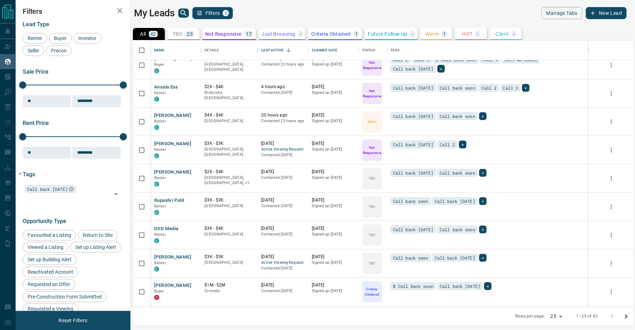
scroll to position [71, 0]
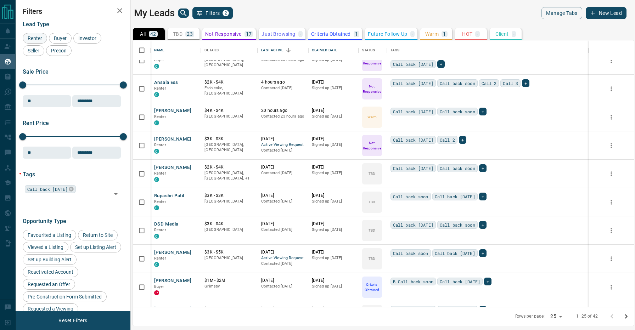
click at [35, 34] on div "Renter" at bounding box center [35, 38] width 24 height 11
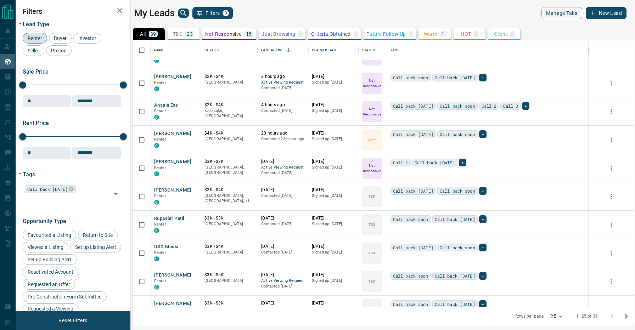
scroll to position [23, 0]
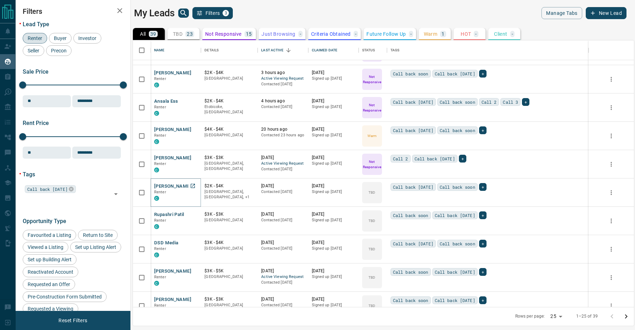
click at [173, 185] on button "[PERSON_NAME]" at bounding box center [172, 186] width 37 height 7
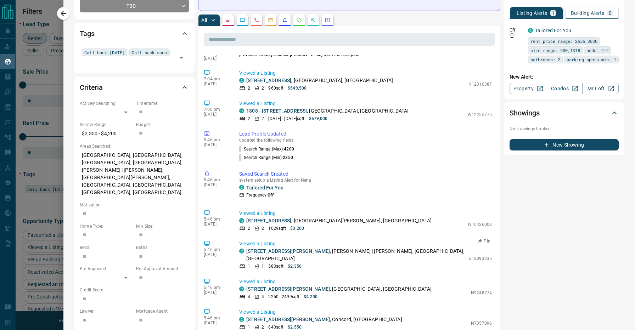
scroll to position [359, 0]
click at [51, 223] on div at bounding box center [317, 165] width 635 height 330
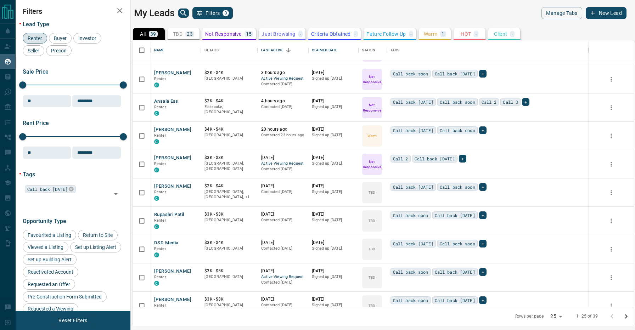
click at [118, 211] on div "Lead Type Renter Buyer Investor Seller Precon Sale Price 0 5500000 Sale price r…" at bounding box center [73, 243] width 101 height 455
click at [168, 243] on button "DSD Media" at bounding box center [166, 243] width 24 height 7
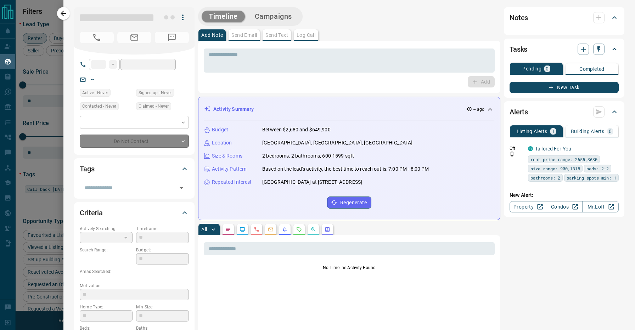
type input "**"
type input "**********"
type input "**"
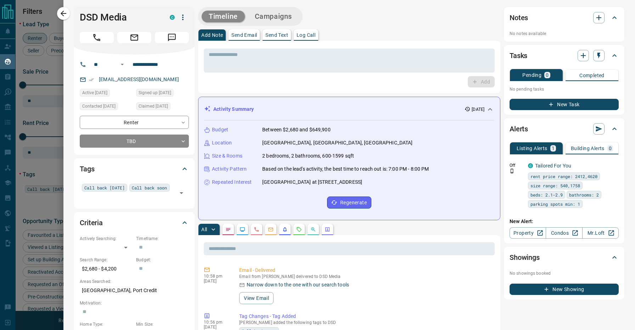
click at [265, 81] on div "Add" at bounding box center [349, 81] width 291 height 11
click at [325, 15] on div "Timeline Campaigns" at bounding box center [349, 16] width 302 height 19
click at [354, 25] on div "Timeline Campaigns" at bounding box center [349, 16] width 302 height 19
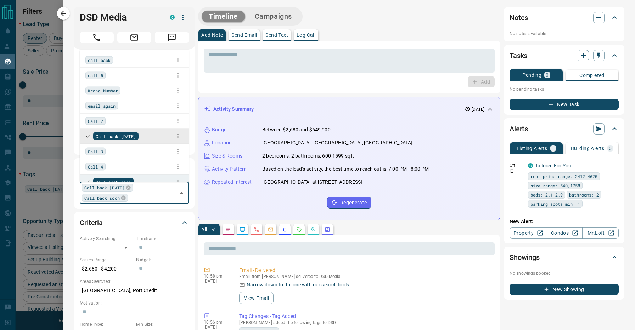
click at [148, 197] on input "text" at bounding box center [152, 198] width 45 height 8
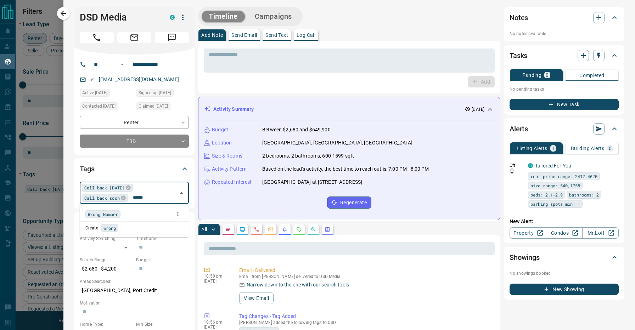
type input "*******"
click at [118, 216] on span "Wrong Number" at bounding box center [103, 214] width 30 height 7
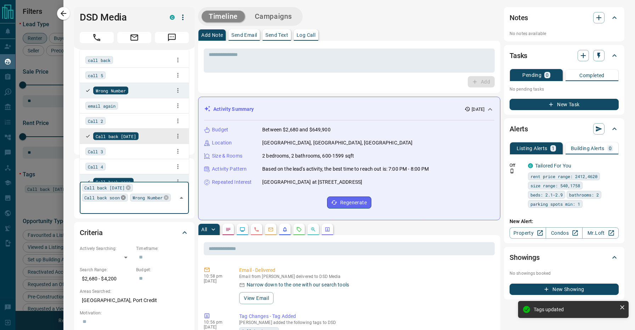
click at [124, 197] on icon at bounding box center [123, 198] width 6 height 6
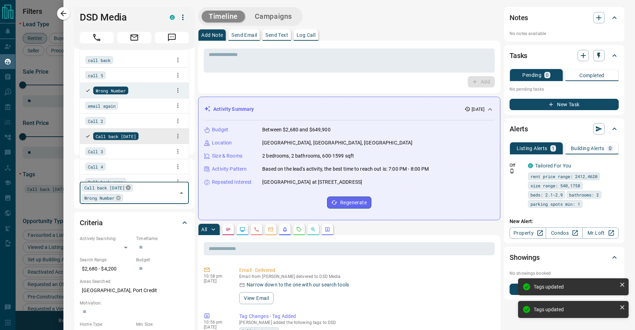
click at [130, 190] on icon at bounding box center [128, 188] width 5 height 5
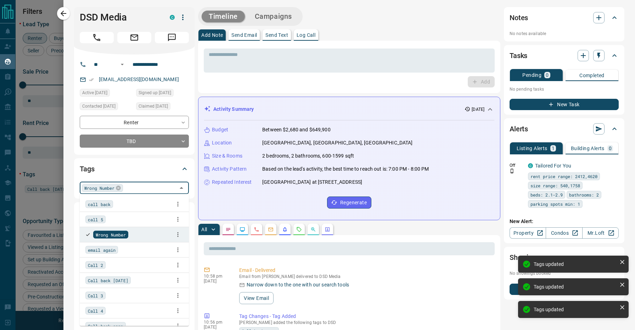
click at [354, 19] on div "Timeline Campaigns" at bounding box center [349, 16] width 302 height 19
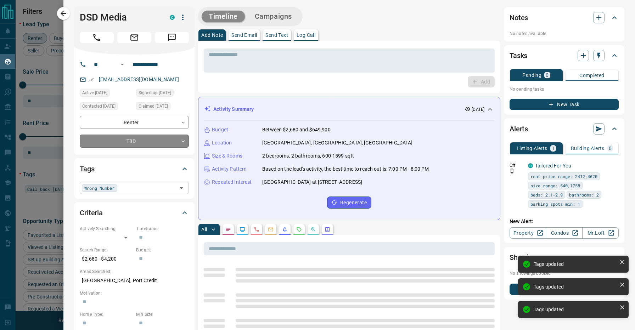
click at [141, 139] on body "Lead Transfers Claim Leads My Leads Tasks Opportunities Deals Campaigns Automat…" at bounding box center [317, 160] width 635 height 321
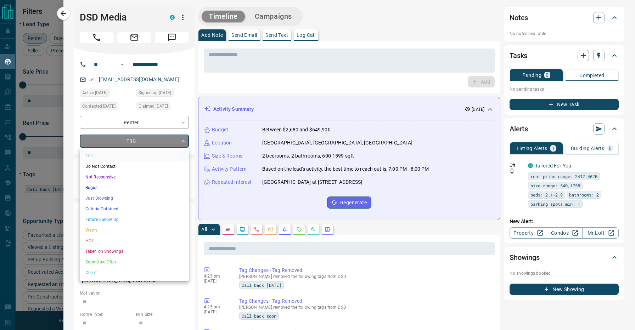
click at [127, 175] on li "Not Responsive" at bounding box center [134, 177] width 109 height 11
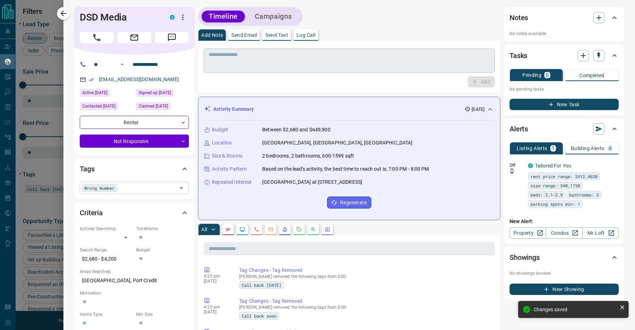
type input "*"
click at [249, 33] on p "Send Email" at bounding box center [244, 35] width 26 height 5
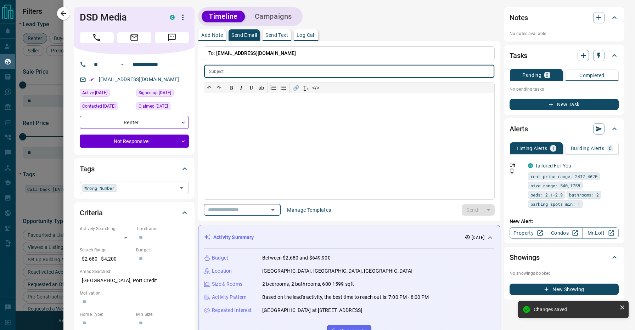
click at [259, 209] on input "text" at bounding box center [232, 210] width 54 height 9
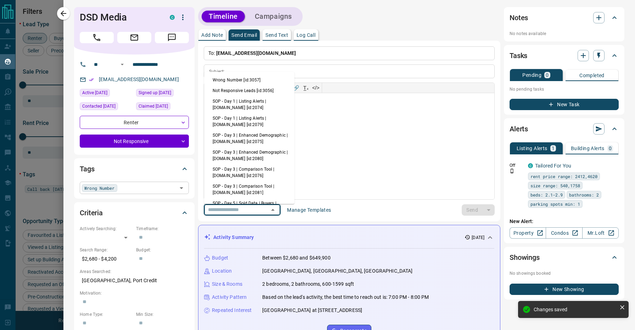
click at [254, 79] on li "Wrong Number [id:3057]" at bounding box center [249, 80] width 90 height 11
type input "**********"
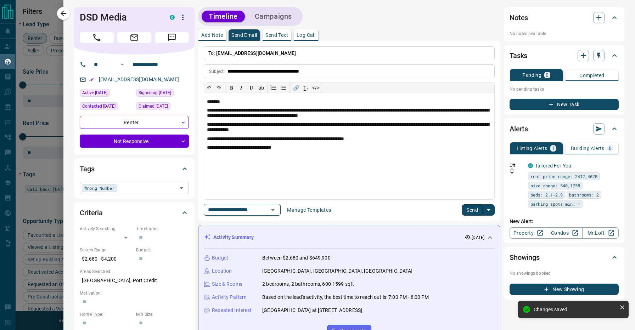
click at [468, 209] on button "Send" at bounding box center [472, 209] width 21 height 11
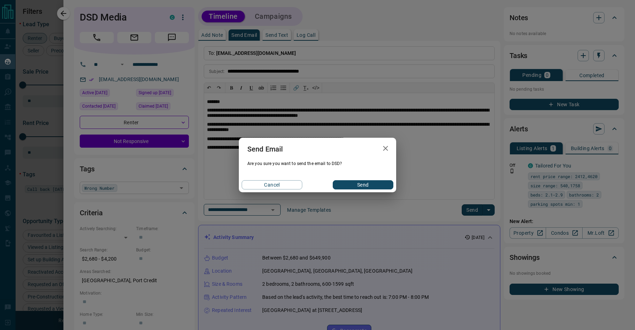
click at [345, 185] on button "Send" at bounding box center [363, 184] width 61 height 9
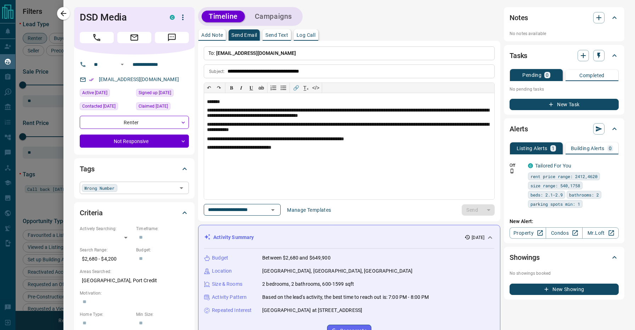
click at [158, 190] on input "text" at bounding box center [147, 188] width 56 height 8
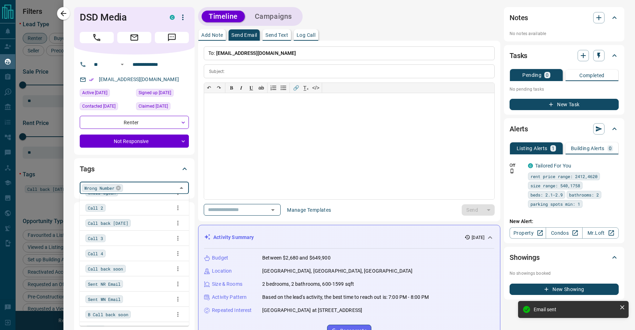
scroll to position [61, 0]
click at [144, 296] on div "Sent WN Email" at bounding box center [134, 296] width 98 height 11
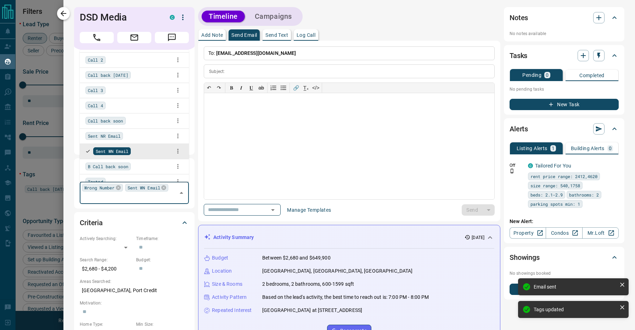
click at [65, 13] on icon "button" at bounding box center [63, 13] width 9 height 9
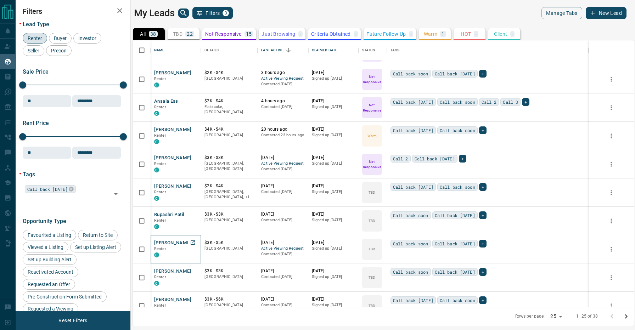
click at [167, 242] on button "[PERSON_NAME]" at bounding box center [172, 243] width 37 height 7
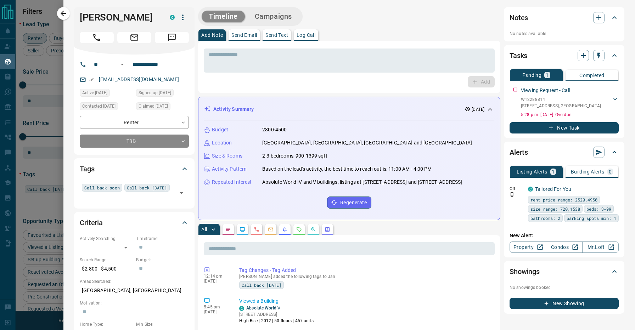
scroll to position [0, 0]
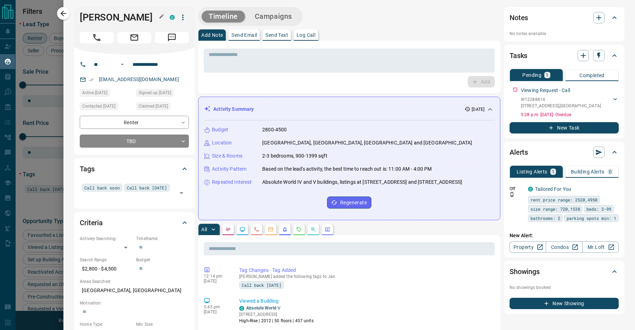
click at [88, 16] on h1 "[PERSON_NAME]" at bounding box center [119, 17] width 79 height 11
click at [316, 17] on div "Timeline Campaigns" at bounding box center [349, 16] width 302 height 19
click at [435, 225] on div "All" at bounding box center [349, 229] width 302 height 11
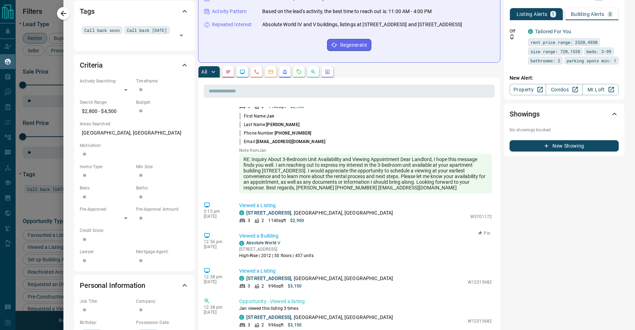
scroll to position [378, 0]
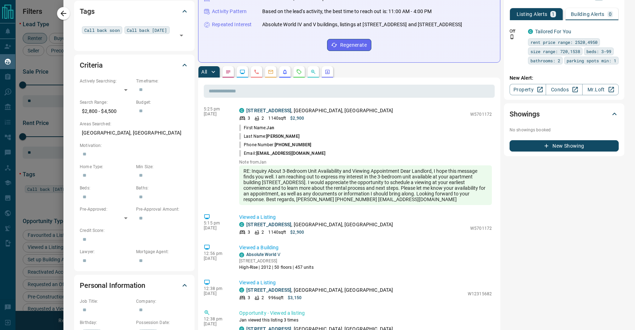
drag, startPoint x: 396, startPoint y: 199, endPoint x: 426, endPoint y: 198, distance: 29.8
click at [426, 198] on div "RE: Inquiry About 3-Bedroom Unit Availability and Viewing Appointment Dear Land…" at bounding box center [365, 185] width 253 height 40
copy div "[PHONE_NUMBER]"
click at [547, 242] on div "Notes No notes available Tasks Pending 1 Completed Viewing Request - Call W1228…" at bounding box center [564, 265] width 120 height 832
click at [558, 235] on div "Notes No notes available Tasks Pending 1 Completed Viewing Request - Call W1228…" at bounding box center [564, 265] width 120 height 832
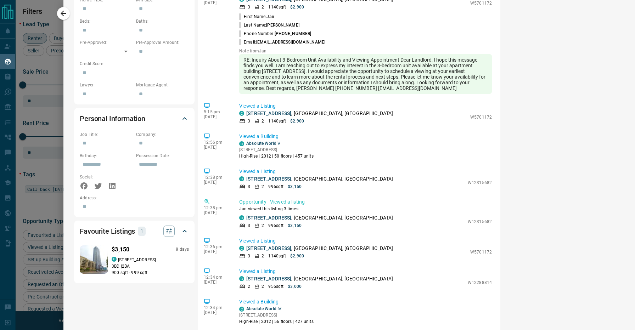
scroll to position [320, 0]
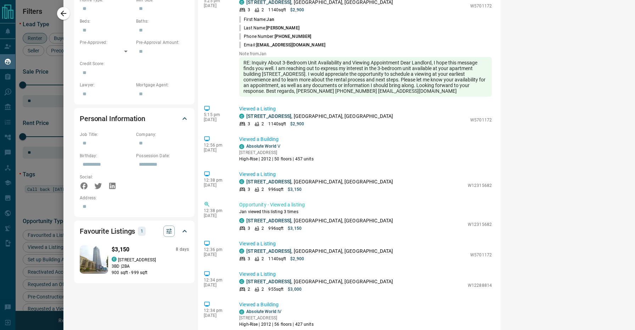
click at [546, 126] on div "Notes No notes available Tasks Pending 1 Completed Viewing Request - Call W1228…" at bounding box center [564, 99] width 120 height 832
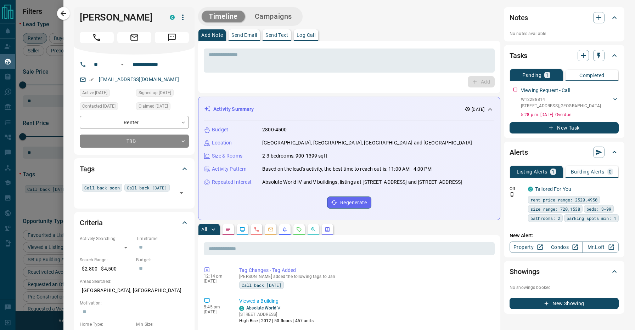
scroll to position [0, 0]
drag, startPoint x: 141, startPoint y: 17, endPoint x: 80, endPoint y: 15, distance: 60.6
click at [80, 15] on h1 "[PERSON_NAME]" at bounding box center [119, 17] width 79 height 11
copy h1 "[PERSON_NAME]"
click at [349, 25] on div "Timeline Campaigns" at bounding box center [349, 16] width 302 height 19
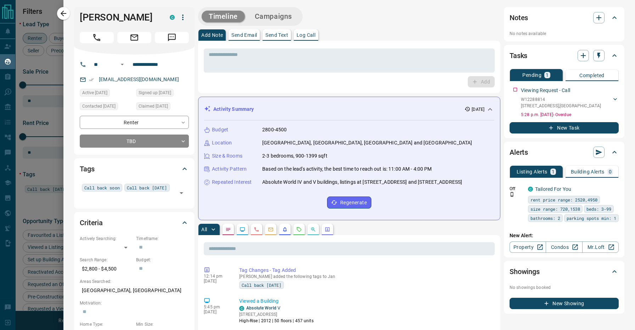
click at [156, 148] on div "**********" at bounding box center [134, 105] width 120 height 100
click at [138, 138] on body "Lead Transfers Claim Leads My Leads Tasks Opportunities Deals Campaigns Automat…" at bounding box center [317, 160] width 635 height 321
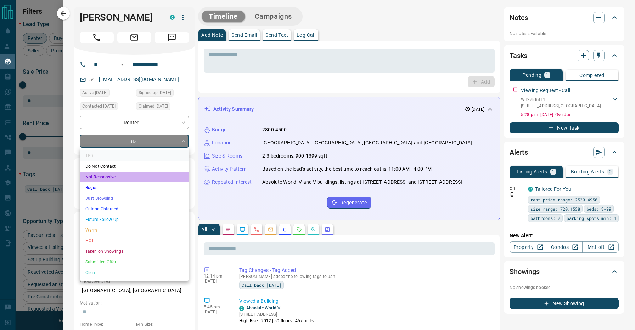
click at [109, 180] on li "Not Responsive" at bounding box center [134, 177] width 109 height 11
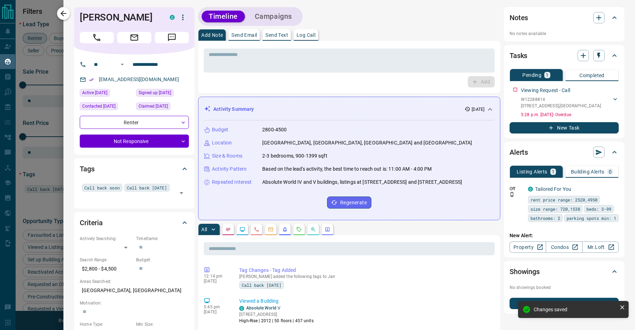
type input "*"
click at [66, 13] on icon "button" at bounding box center [64, 14] width 6 height 6
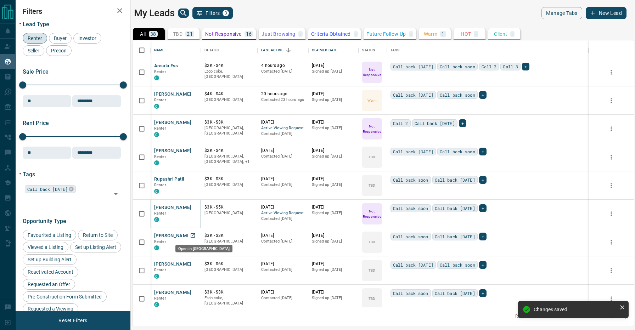
scroll to position [64, 0]
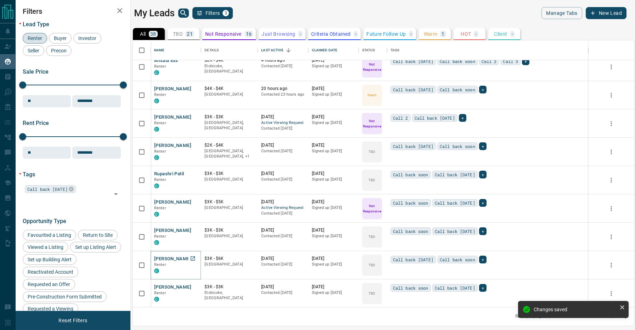
click at [181, 258] on button "[PERSON_NAME]" at bounding box center [172, 259] width 37 height 7
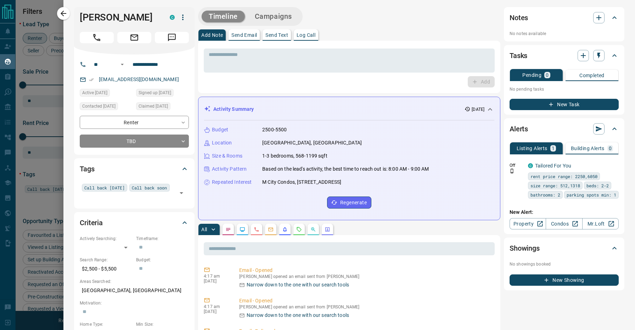
scroll to position [0, 0]
click at [90, 18] on h1 "[PERSON_NAME]" at bounding box center [119, 17] width 79 height 11
drag, startPoint x: 148, startPoint y: 19, endPoint x: 80, endPoint y: 17, distance: 68.4
click at [80, 17] on h1 "[PERSON_NAME]" at bounding box center [119, 17] width 79 height 11
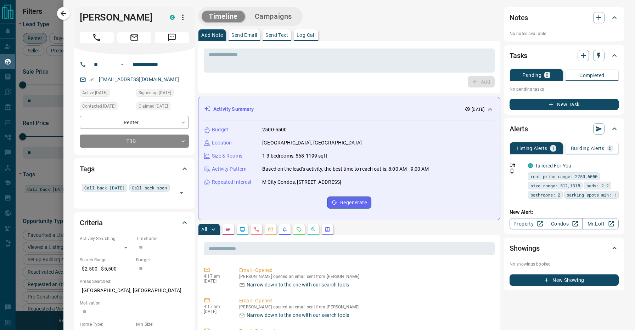
copy h1 "[PERSON_NAME]"
click at [396, 225] on div "All" at bounding box center [349, 229] width 302 height 11
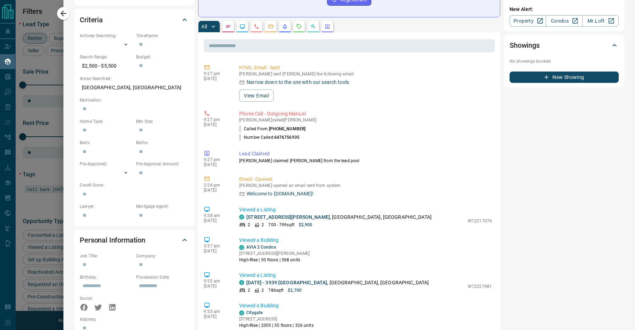
scroll to position [185, 0]
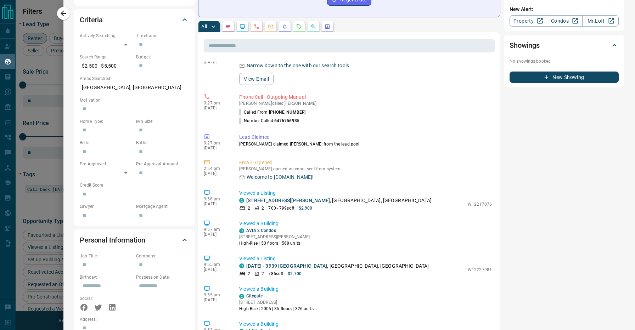
click at [527, 219] on div "Notes No notes available Tasks Pending 0 Completed No pending tasks New Task Al…" at bounding box center [564, 220] width 120 height 832
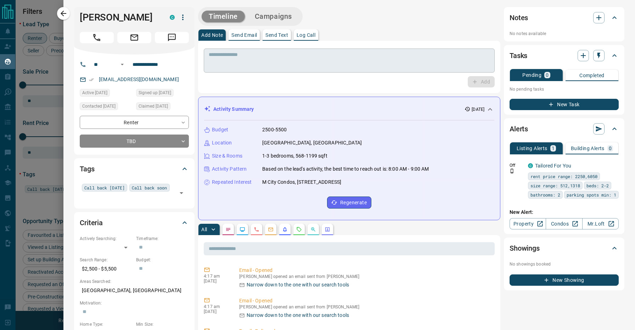
scroll to position [0, 0]
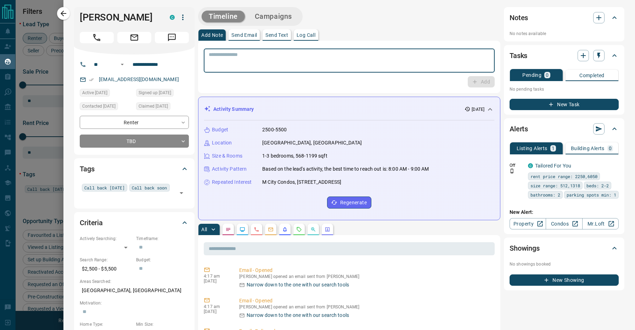
click at [352, 57] on textarea at bounding box center [349, 61] width 281 height 18
click at [376, 36] on div "Add Note Send Email Send Text Log Call" at bounding box center [349, 34] width 302 height 11
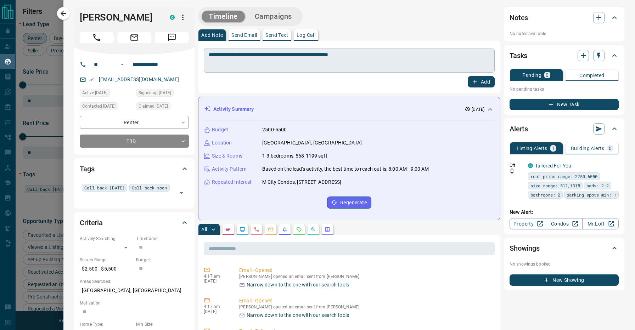
click at [372, 57] on textarea "**********" at bounding box center [349, 61] width 281 height 18
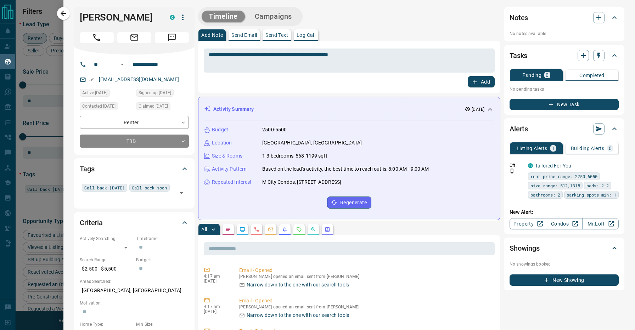
click at [392, 34] on div "Add Note Send Email Send Text Log Call" at bounding box center [349, 34] width 302 height 11
click at [390, 31] on div "Add Note Send Email Send Text Log Call" at bounding box center [349, 34] width 302 height 11
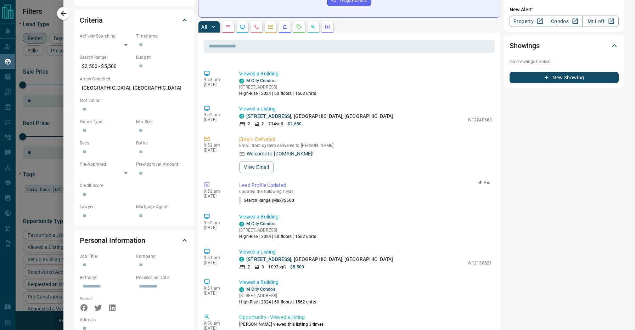
scroll to position [439, 0]
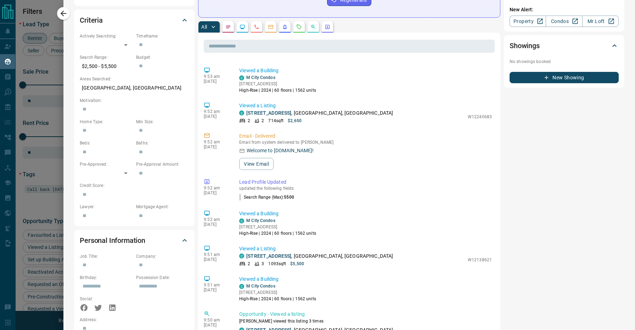
click at [527, 204] on div "Notes No notes available Tasks Pending 0 Completed No pending tasks New Task Al…" at bounding box center [564, 220] width 120 height 832
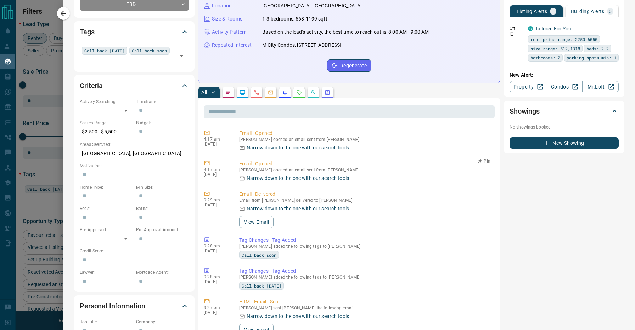
scroll to position [0, 0]
click at [387, 89] on div "All" at bounding box center [349, 92] width 302 height 11
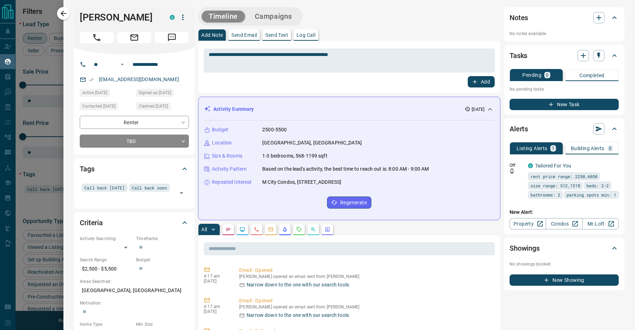
click at [490, 109] on icon at bounding box center [490, 109] width 9 height 9
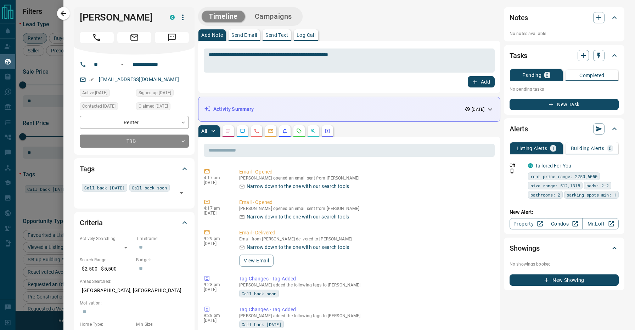
click at [370, 128] on div "All" at bounding box center [349, 130] width 302 height 11
click at [370, 126] on div "All" at bounding box center [349, 130] width 302 height 11
click at [372, 30] on div "Add Note Send Email Send Text Log Call" at bounding box center [349, 34] width 302 height 11
click at [394, 128] on div "All" at bounding box center [349, 130] width 302 height 11
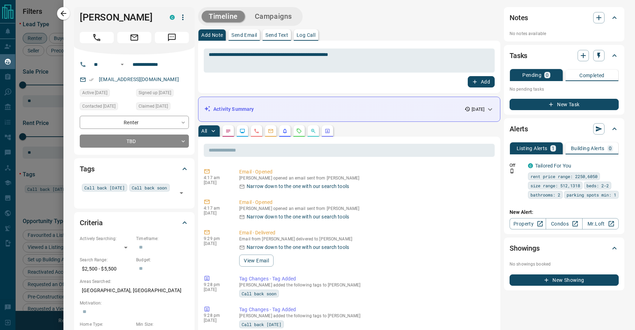
click at [383, 126] on div "All" at bounding box center [349, 130] width 302 height 11
click at [344, 32] on div "Add Note Send Email Send Text Log Call" at bounding box center [349, 34] width 302 height 11
click at [344, 30] on div "Add Note Send Email Send Text Log Call" at bounding box center [349, 34] width 302 height 11
click at [325, 54] on textarea "**********" at bounding box center [349, 61] width 281 height 18
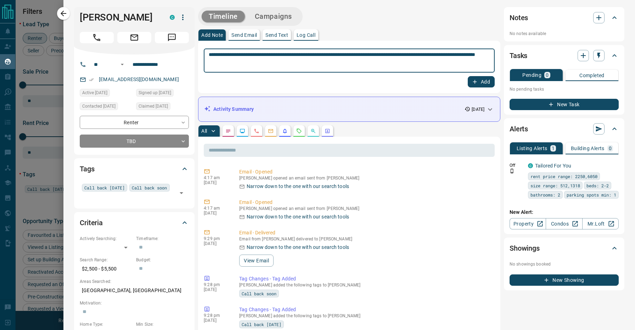
type textarea "**********"
click at [480, 79] on button "Add" at bounding box center [481, 81] width 27 height 11
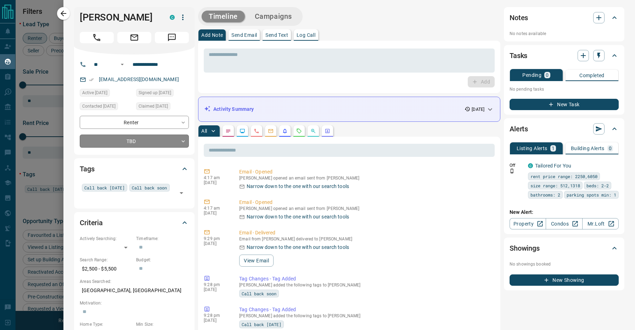
click at [141, 137] on body "Lead Transfers Claim Leads My Leads Tasks Opportunities Deals Campaigns Automat…" at bounding box center [317, 160] width 635 height 321
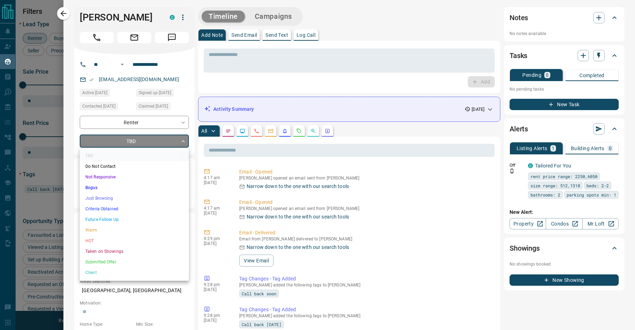
click at [109, 218] on li "Future Follow Up" at bounding box center [134, 219] width 109 height 11
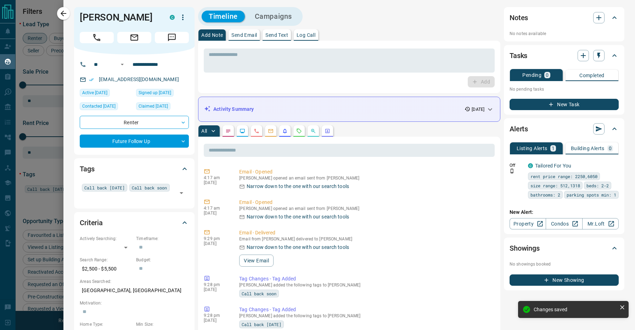
type input "*"
click at [535, 102] on button "New Task" at bounding box center [564, 104] width 109 height 11
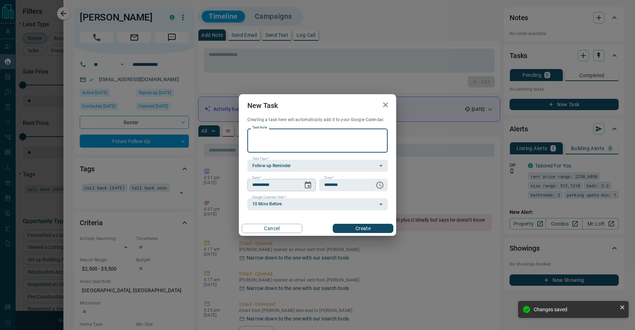
click at [310, 183] on icon "Choose date, selected date is Aug 16, 2025" at bounding box center [308, 184] width 6 height 7
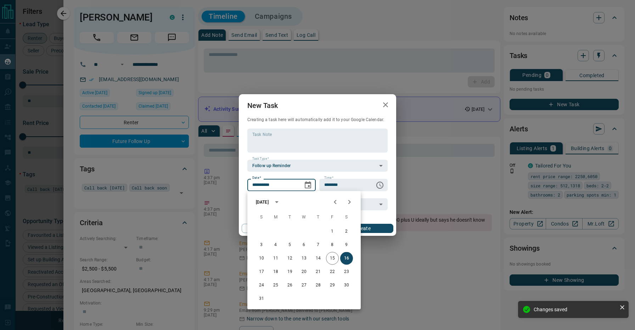
click at [350, 201] on icon "Next month" at bounding box center [349, 202] width 9 height 9
click at [337, 202] on icon "Previous month" at bounding box center [335, 202] width 9 height 9
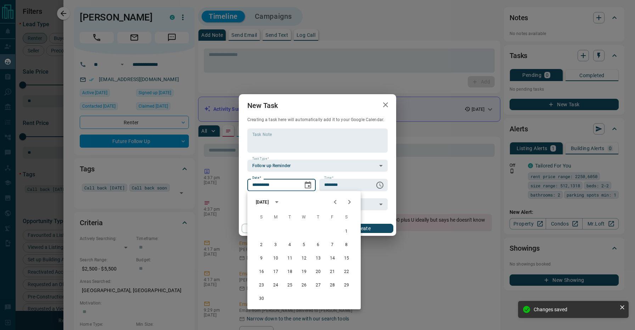
click at [337, 202] on icon "Previous month" at bounding box center [335, 202] width 9 height 9
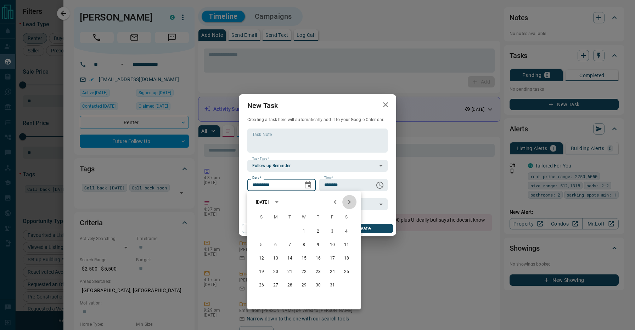
click at [350, 200] on icon "Next month" at bounding box center [349, 202] width 9 height 9
click at [276, 245] on button "3" at bounding box center [275, 245] width 13 height 13
type input "**********"
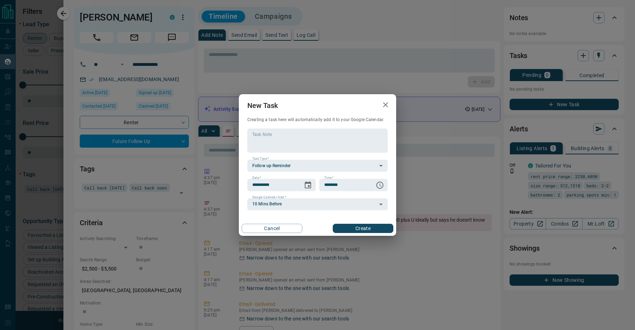
click at [355, 226] on button "Create" at bounding box center [363, 228] width 61 height 9
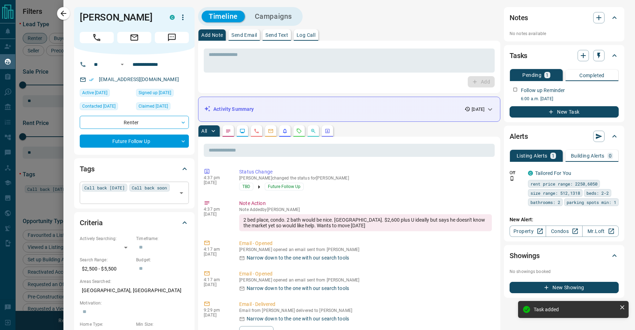
click at [135, 188] on div "Call back [DATE] Call back soon ​" at bounding box center [134, 193] width 109 height 22
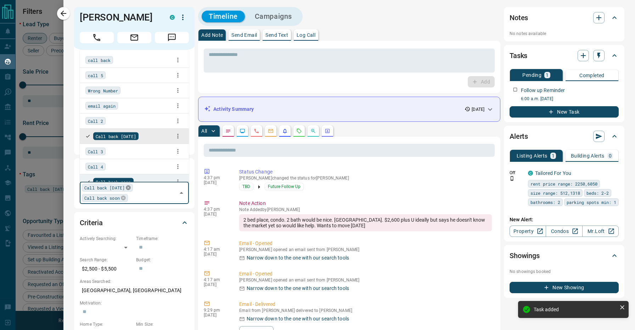
click at [130, 188] on icon at bounding box center [128, 188] width 5 height 5
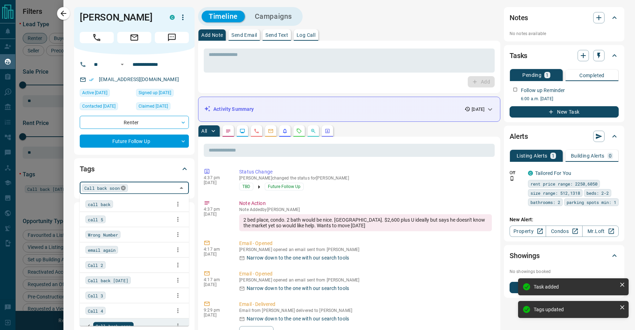
click at [124, 189] on icon at bounding box center [123, 188] width 5 height 5
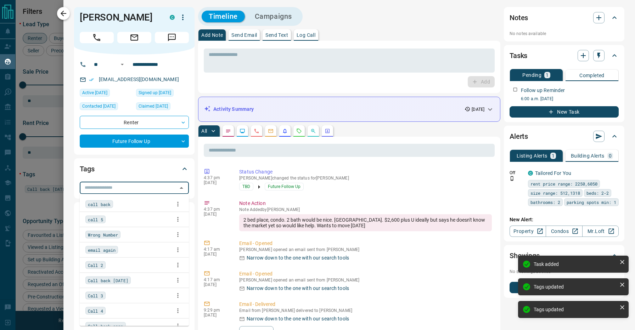
click at [66, 11] on icon "button" at bounding box center [63, 13] width 9 height 9
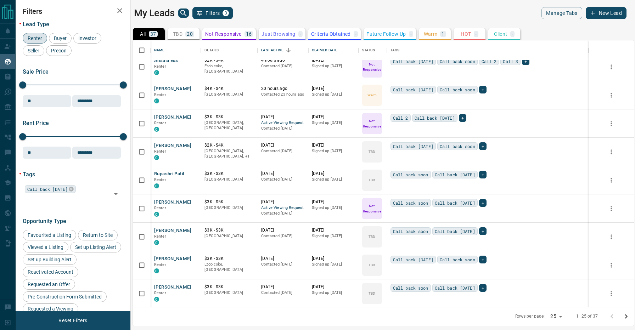
click at [329, 12] on div "My Leads Filters 3" at bounding box center [257, 13] width 246 height 12
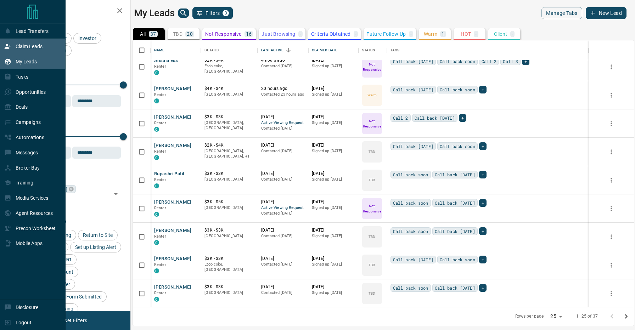
click at [6, 45] on icon at bounding box center [8, 46] width 6 height 5
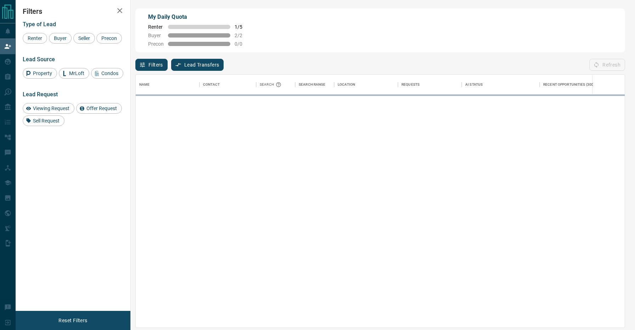
scroll to position [253, 489]
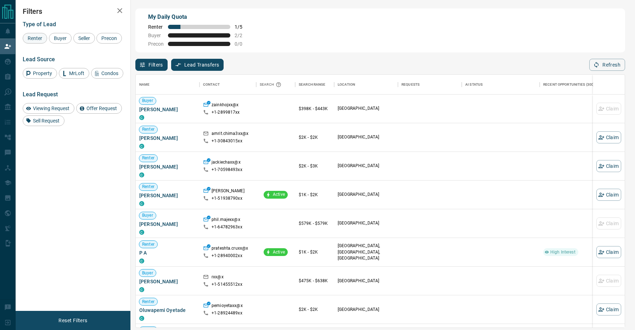
click at [36, 37] on span "Renter" at bounding box center [34, 38] width 19 height 6
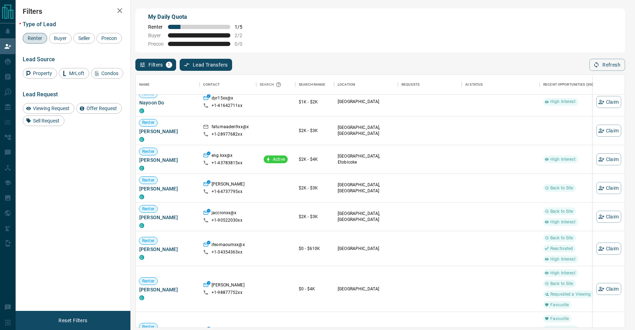
scroll to position [265, 0]
click at [618, 246] on button "Claim" at bounding box center [608, 248] width 25 height 12
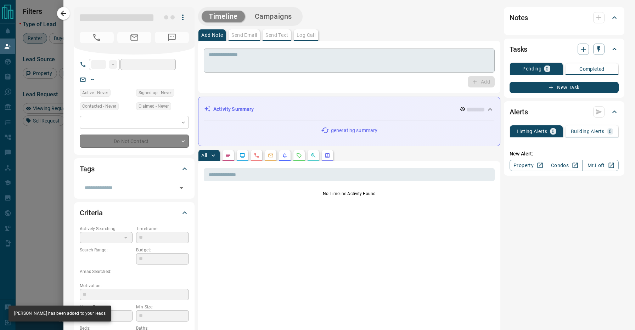
type input "**"
type input "**********"
type input "**"
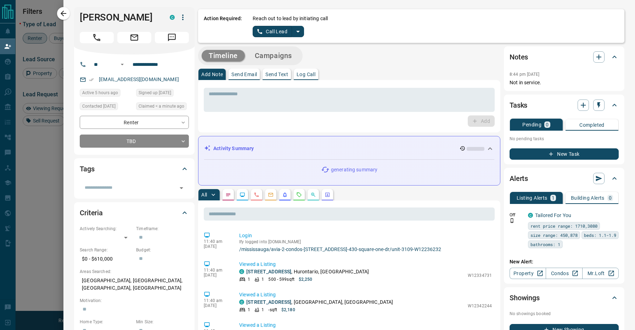
click at [394, 61] on div "Timeline Campaigns" at bounding box center [349, 55] width 302 height 19
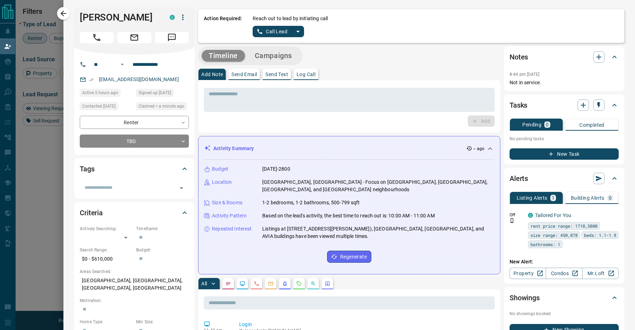
click at [295, 35] on icon "split button" at bounding box center [298, 31] width 9 height 9
click at [278, 55] on li "Log Manual Call" at bounding box center [278, 56] width 43 height 11
click at [276, 34] on button "Log Manual Call" at bounding box center [276, 31] width 47 height 11
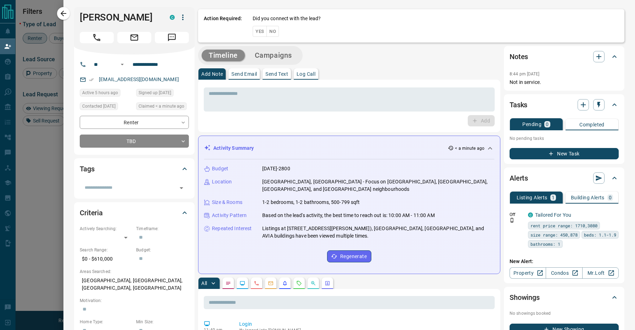
click at [275, 30] on button "No" at bounding box center [272, 31] width 12 height 11
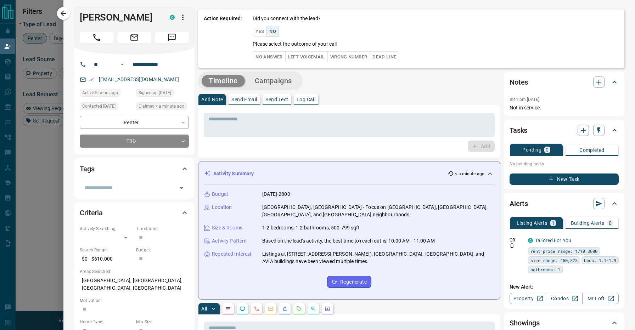
click at [276, 57] on button "No Answer" at bounding box center [269, 56] width 33 height 11
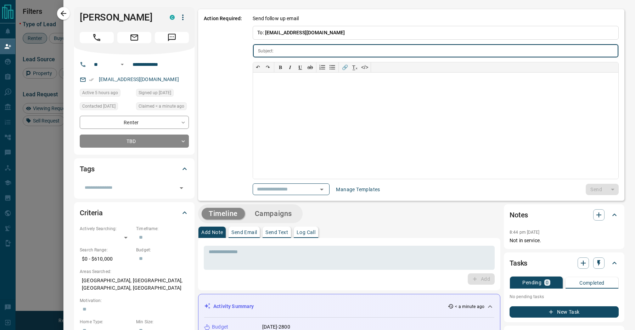
type input "**********"
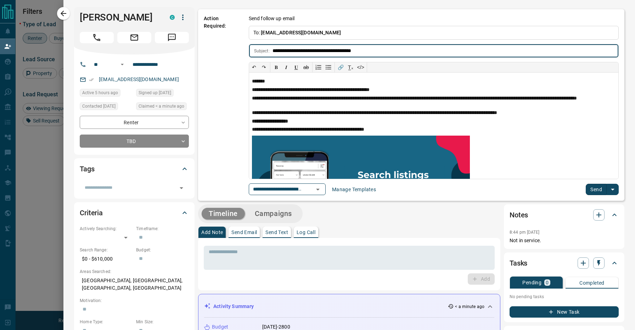
click at [596, 188] on button "Send" at bounding box center [596, 189] width 21 height 11
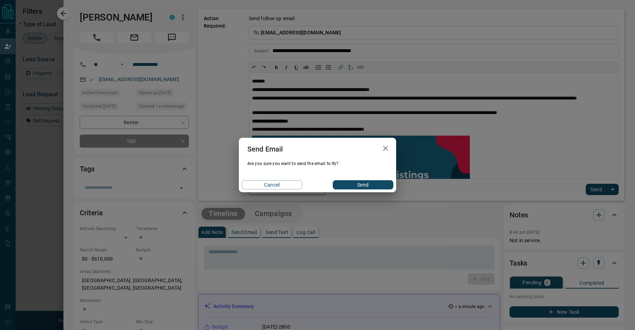
click at [376, 187] on button "Send" at bounding box center [363, 184] width 61 height 9
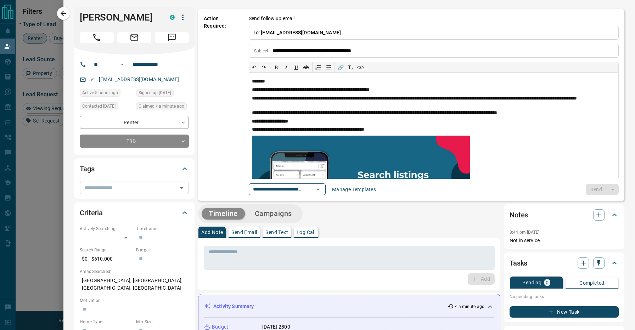
click at [138, 190] on input "text" at bounding box center [128, 188] width 93 height 8
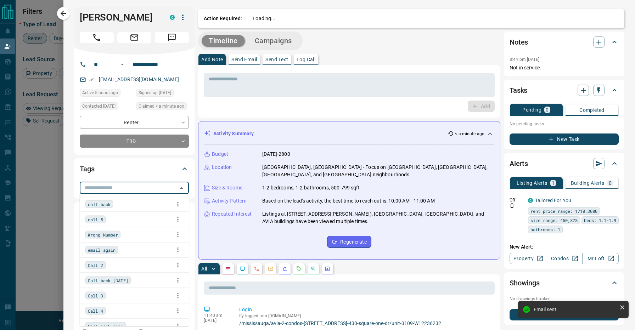
click at [133, 205] on div "call back" at bounding box center [134, 204] width 98 height 11
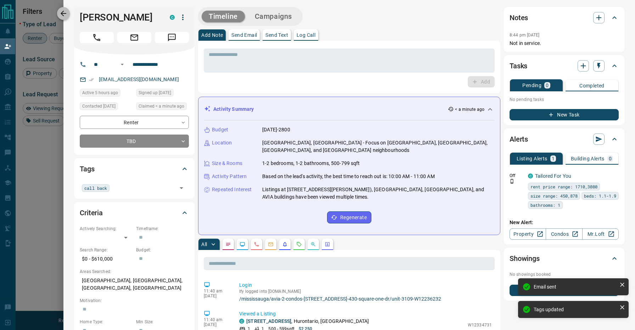
click at [64, 11] on icon "button" at bounding box center [63, 13] width 9 height 9
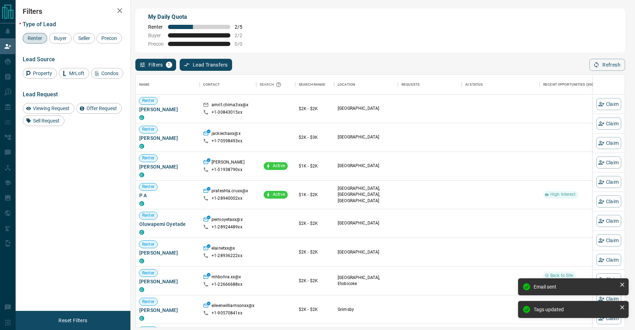
scroll to position [253, 489]
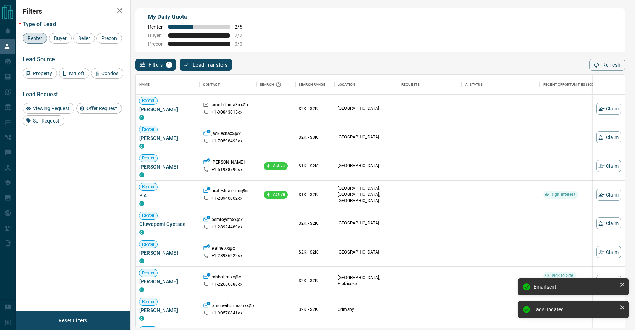
click at [320, 58] on div "Filters 1 Lead Transfers 0 Refresh" at bounding box center [380, 61] width 490 height 18
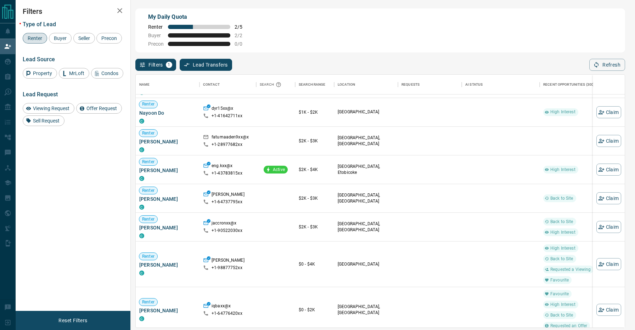
scroll to position [285, 0]
